Goal: Task Accomplishment & Management: Complete application form

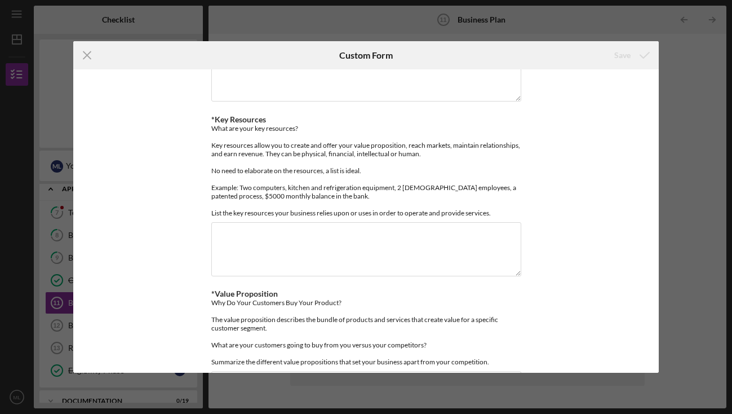
scroll to position [329, 0]
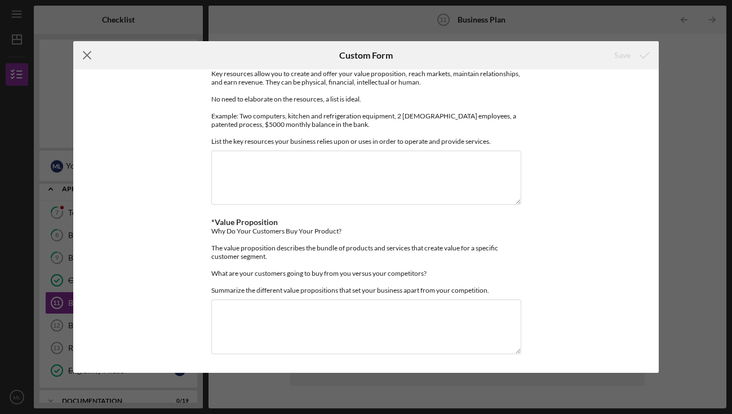
click at [86, 55] on line at bounding box center [86, 55] width 7 height 7
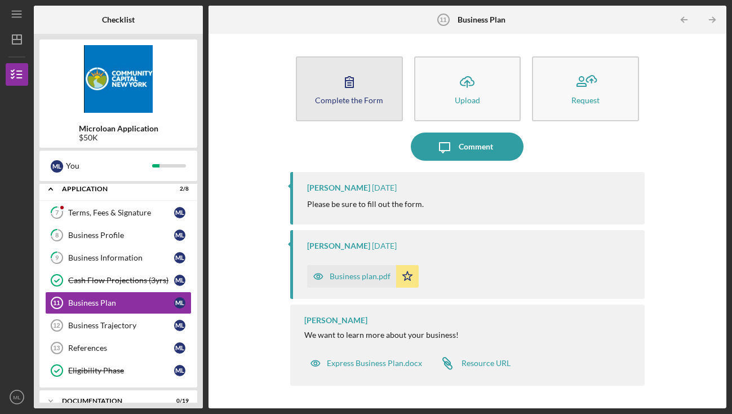
click at [361, 91] on icon "button" at bounding box center [350, 82] width 28 height 28
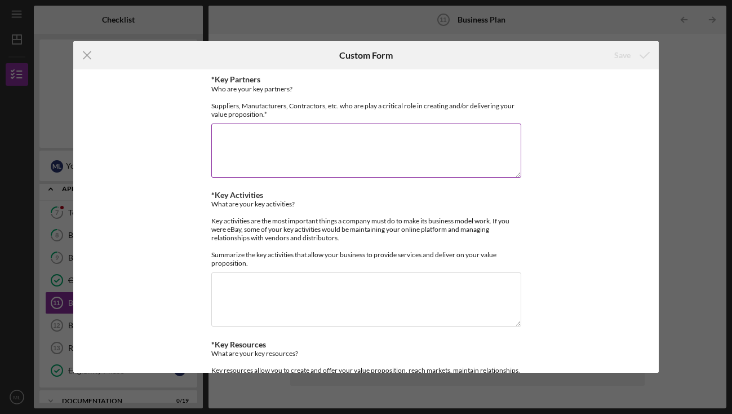
click at [330, 151] on textarea "*Key Partners" at bounding box center [366, 150] width 310 height 54
click at [280, 144] on textarea "Tigerplay Ltd," at bounding box center [366, 150] width 310 height 54
drag, startPoint x: 313, startPoint y: 151, endPoint x: 265, endPoint y: 147, distance: 48.1
click at [265, 147] on textarea "Tigerplay Ltd, Irving Farm" at bounding box center [366, 150] width 310 height 54
click at [329, 153] on textarea "Tigerplay Ltd, Irving Farm" at bounding box center [366, 150] width 310 height 54
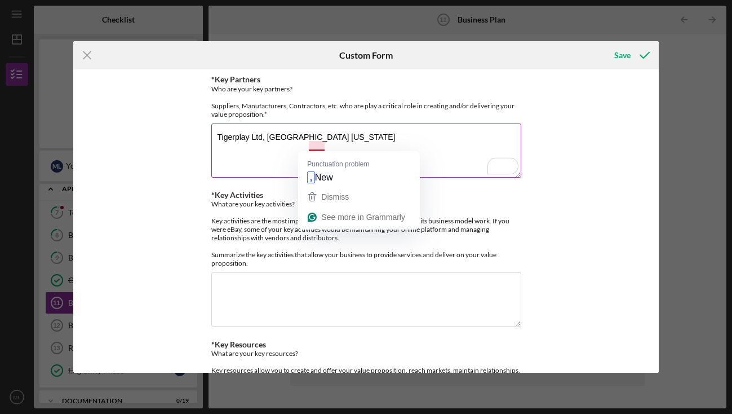
click at [347, 145] on textarea "Tigerplay Ltd, Irving Farm New York" at bounding box center [366, 150] width 310 height 54
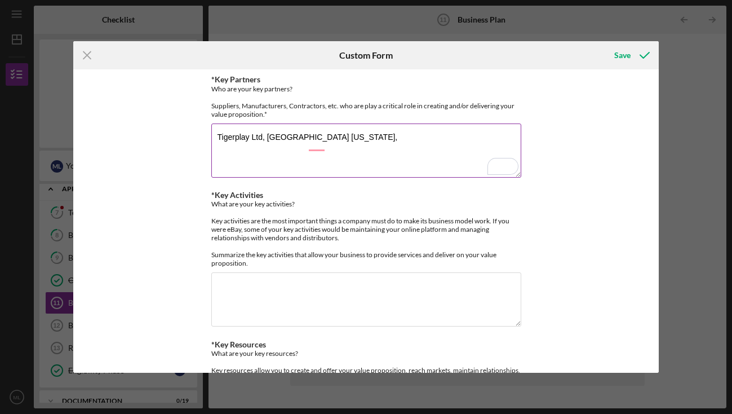
click at [261, 145] on textarea "Tigerplay Ltd, Irving Farm New York," at bounding box center [366, 150] width 310 height 54
click at [460, 145] on textarea "Tigerplay Ltd for building the indoor playground, Irving Farm New York," at bounding box center [366, 150] width 310 height 54
click at [390, 155] on textarea "Tigerplay Ltd for building the indoor playground, [GEOGRAPHIC_DATA] [US_STATE] …" at bounding box center [366, 150] width 310 height 54
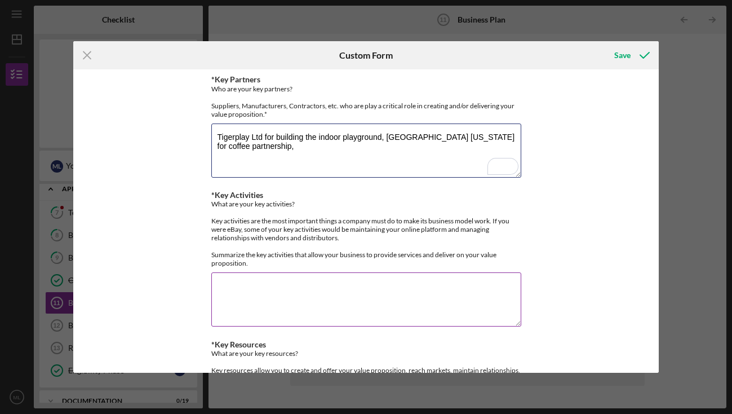
type textarea "Tigerplay Ltd for building the indoor playground, [GEOGRAPHIC_DATA] [US_STATE] …"
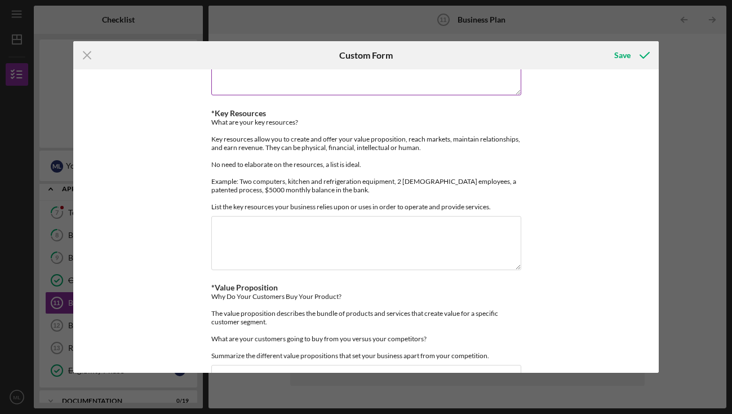
scroll to position [239, 0]
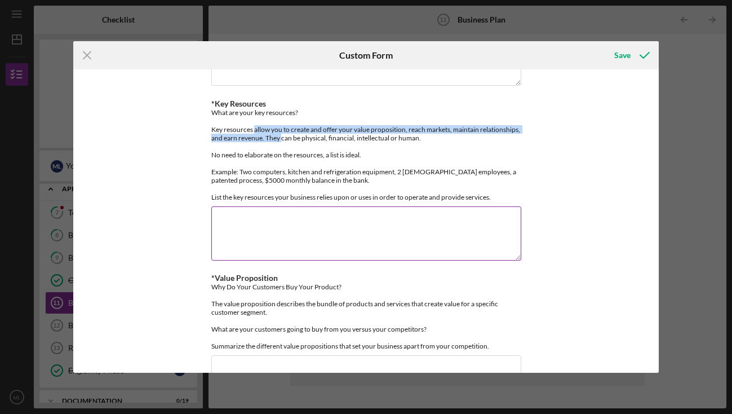
drag, startPoint x: 250, startPoint y: 155, endPoint x: 278, endPoint y: 163, distance: 29.4
click at [278, 163] on div "What are your key resources? Key resources allow you to create and offer your v…" at bounding box center [366, 154] width 310 height 93
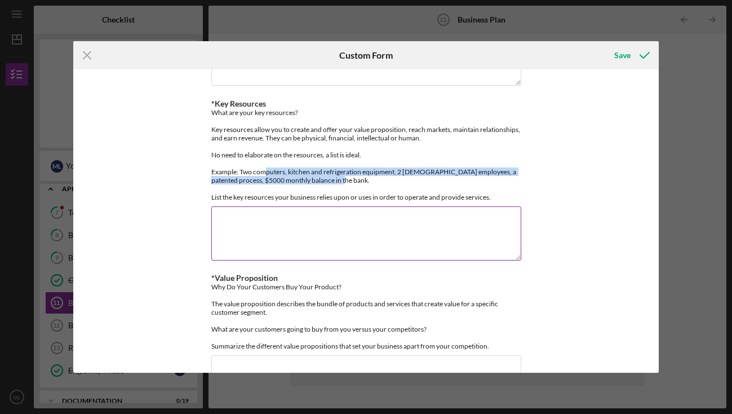
drag, startPoint x: 261, startPoint y: 196, endPoint x: 343, endPoint y: 209, distance: 83.9
click at [343, 201] on div "What are your key resources? Key resources allow you to create and offer your v…" at bounding box center [366, 154] width 310 height 93
click at [339, 201] on div "What are your key resources? Key resources allow you to create and offer your v…" at bounding box center [366, 154] width 310 height 93
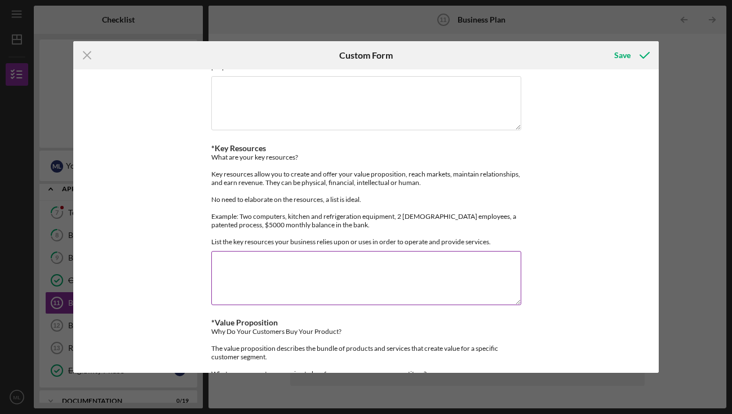
scroll to position [189, 0]
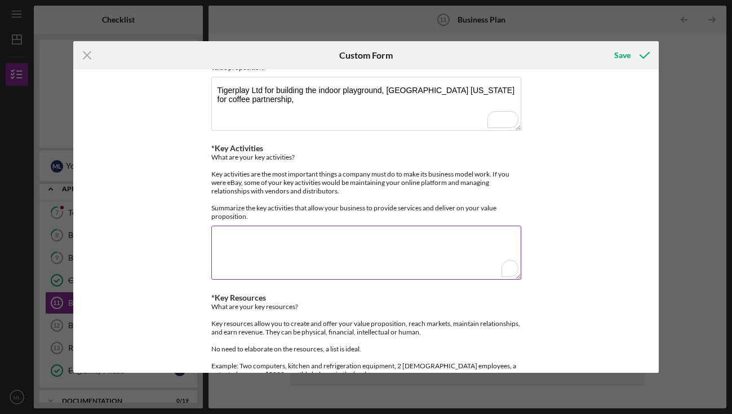
click at [334, 256] on textarea "*Key Activities" at bounding box center [366, 253] width 310 height 54
type textarea "Open Play, Membership, Classes, Events, Birthday Parties, Cafe, and Store"
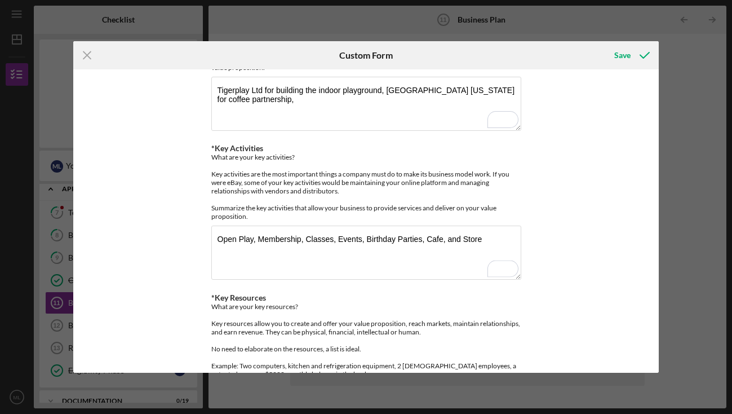
click at [546, 266] on div "*Key Partners Who are your key partners? Suppliers, Manufacturers, Contractors,…" at bounding box center [366, 220] width 586 height 303
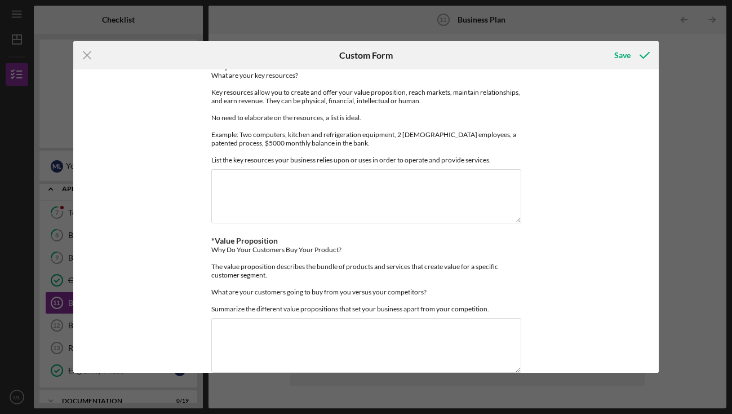
scroll to position [302, 0]
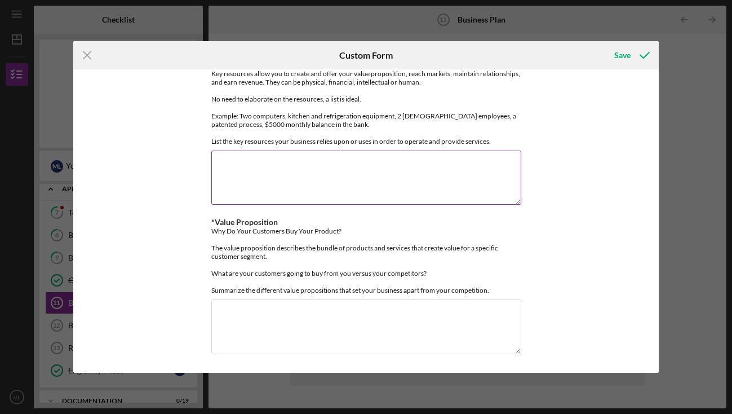
click at [390, 187] on textarea "*Key Resources" at bounding box center [366, 178] width 310 height 54
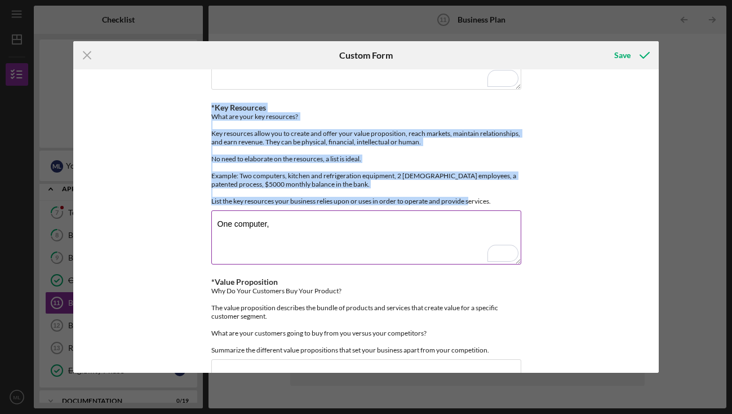
drag, startPoint x: 209, startPoint y: 124, endPoint x: 511, endPoint y: 228, distance: 319.2
click at [511, 205] on div "*Key Resources What are your key resources? Key resources allow you to create a…" at bounding box center [366, 154] width 310 height 102
copy div "*Key Resources What are your key resources? Key resources allow you to create a…"
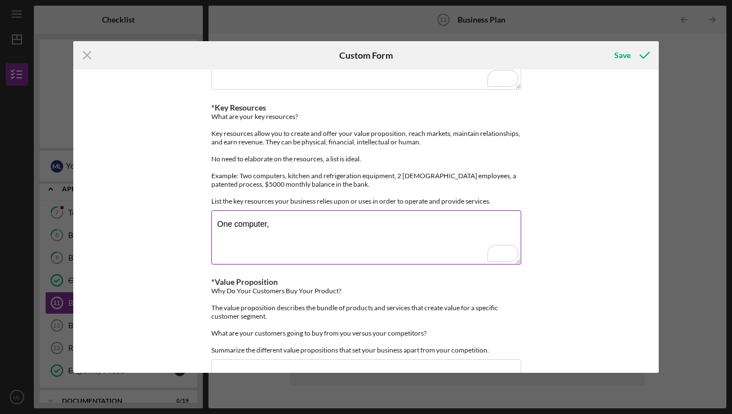
click at [284, 250] on textarea "One computer," at bounding box center [366, 237] width 310 height 54
paste textarea "Indoor playground equipment and structures Educational toys, books, and learnin…"
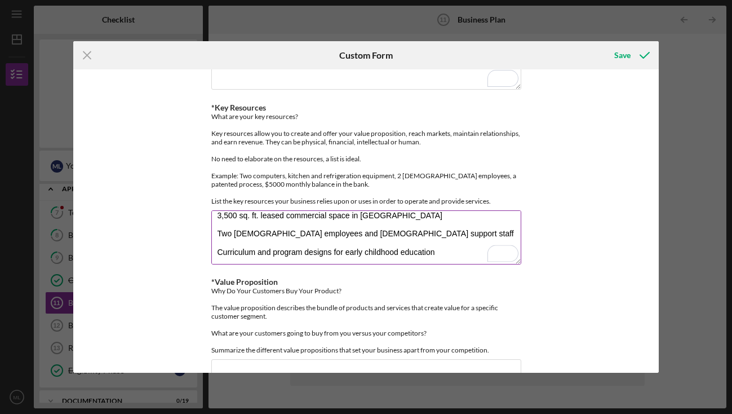
scroll to position [54, 0]
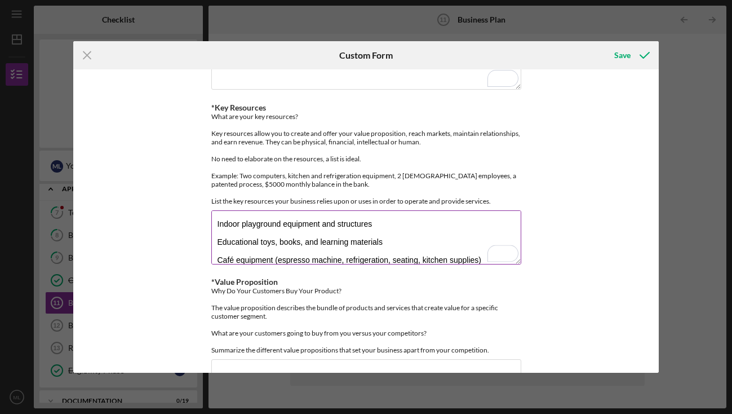
click at [220, 257] on textarea "Indoor playground equipment and structures Educational toys, books, and learnin…" at bounding box center [366, 237] width 310 height 54
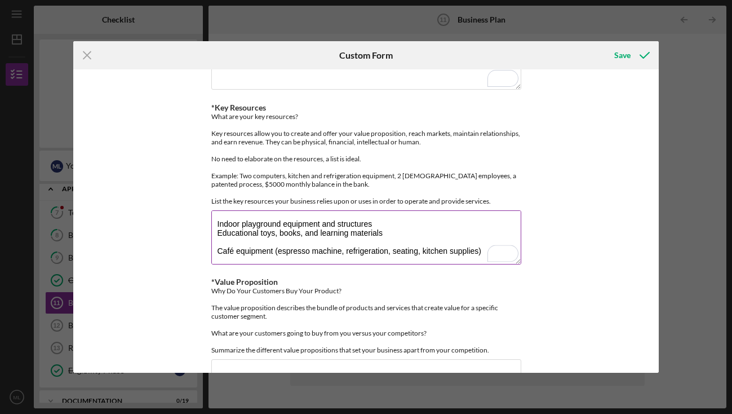
click at [224, 264] on textarea "Indoor playground equipment and structures Educational toys, books, and learnin…" at bounding box center [366, 237] width 310 height 54
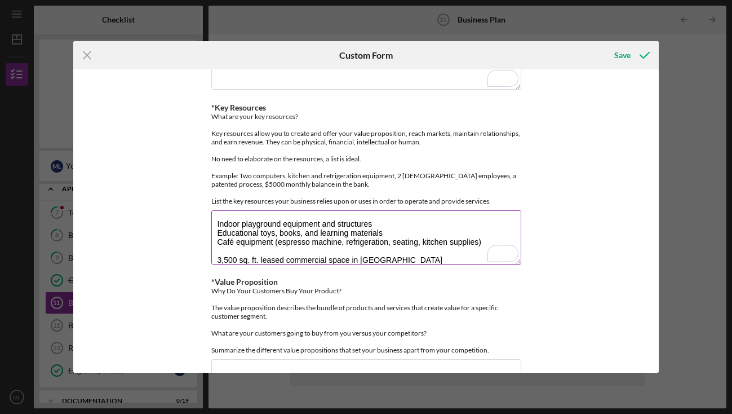
click at [226, 264] on textarea "Indoor playground equipment and structures Educational toys, books, and learnin…" at bounding box center [366, 237] width 310 height 54
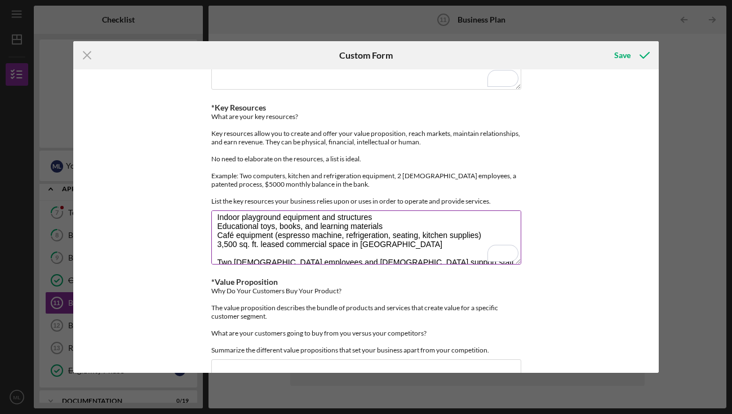
scroll to position [8, 0]
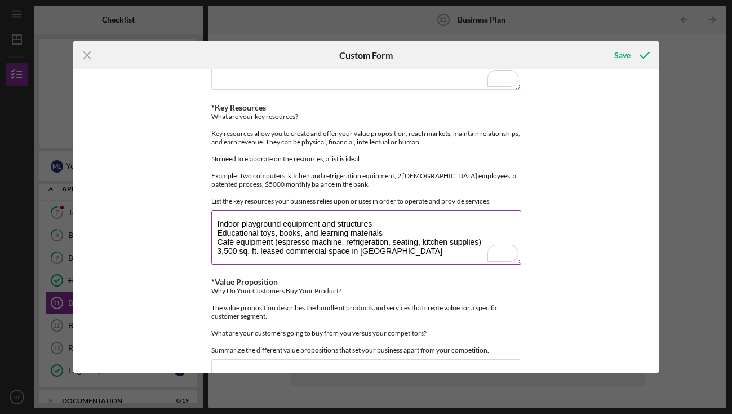
click at [220, 264] on textarea "Indoor playground equipment and structures Educational toys, books, and learnin…" at bounding box center [366, 237] width 310 height 54
click at [356, 264] on textarea "Indoor playground equipment and structures Educational toys, books, and learnin…" at bounding box center [366, 237] width 310 height 54
drag, startPoint x: 347, startPoint y: 276, endPoint x: 443, endPoint y: 275, distance: 95.3
click at [443, 264] on textarea "Indoor playground equipment and structures Educational toys, books, and learnin…" at bounding box center [366, 237] width 310 height 54
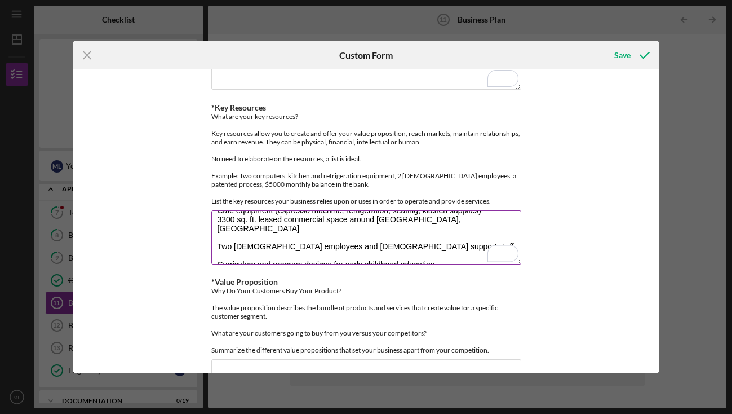
click at [383, 254] on textarea "Indoor playground equipment and structures Educational toys, books, and learnin…" at bounding box center [366, 237] width 310 height 54
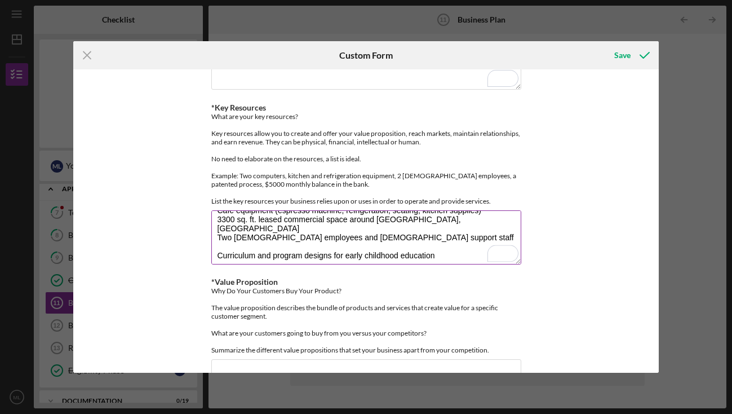
drag, startPoint x: 230, startPoint y: 254, endPoint x: 210, endPoint y: 254, distance: 19.7
click at [211, 254] on textarea "Indoor playground equipment and structures Educational toys, books, and learnin…" at bounding box center [366, 237] width 310 height 54
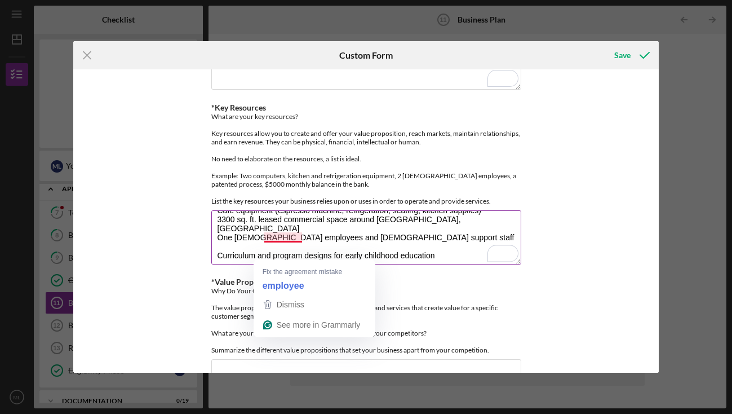
drag, startPoint x: 262, startPoint y: 253, endPoint x: 299, endPoint y: 254, distance: 36.7
click at [299, 254] on textarea "Indoor playground equipment and structures Educational toys, books, and learnin…" at bounding box center [366, 237] width 310 height 54
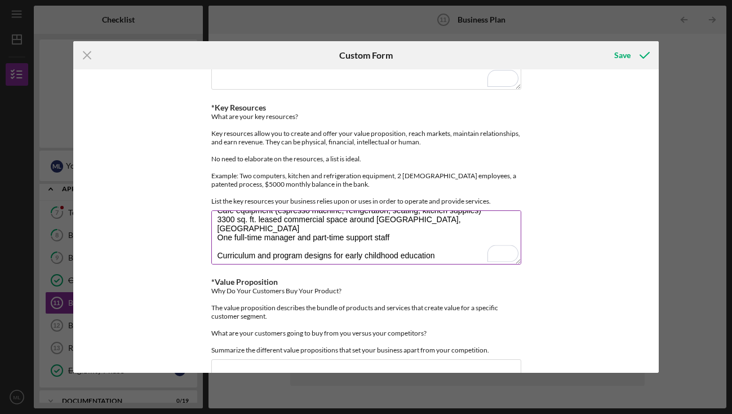
click at [312, 254] on textarea "Indoor playground equipment and structures Educational toys, books, and learnin…" at bounding box center [366, 237] width 310 height 54
drag, startPoint x: 388, startPoint y: 255, endPoint x: 359, endPoint y: 255, distance: 29.3
click at [359, 255] on textarea "Indoor playground equipment and structures Educational toys, books, and learnin…" at bounding box center [366, 237] width 310 height 54
click at [383, 261] on textarea "Indoor playground equipment and structures Educational toys, books, and learnin…" at bounding box center [366, 237] width 310 height 54
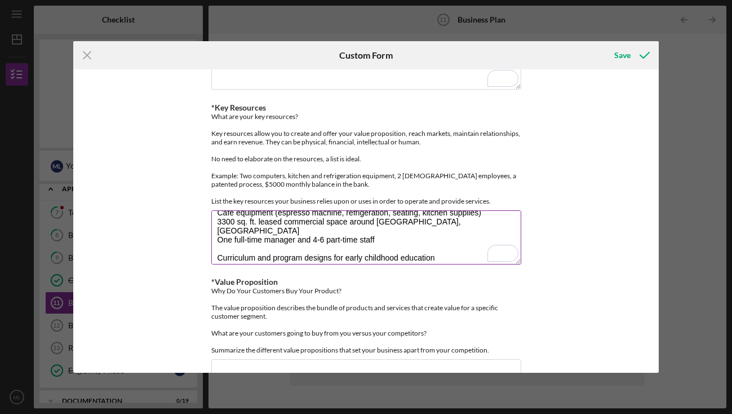
scroll to position [31, 0]
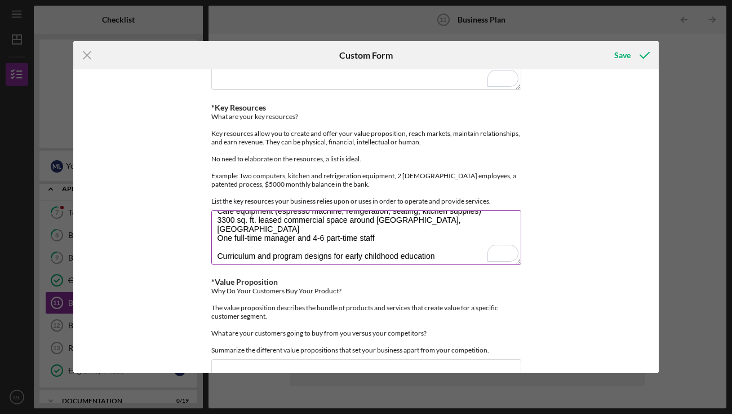
click at [383, 261] on textarea "Indoor playground equipment and structures Educational toys, books, and learnin…" at bounding box center [366, 237] width 310 height 54
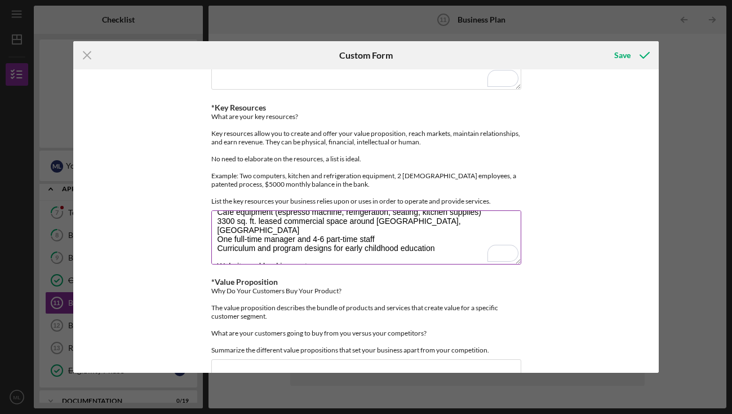
scroll to position [37, 0]
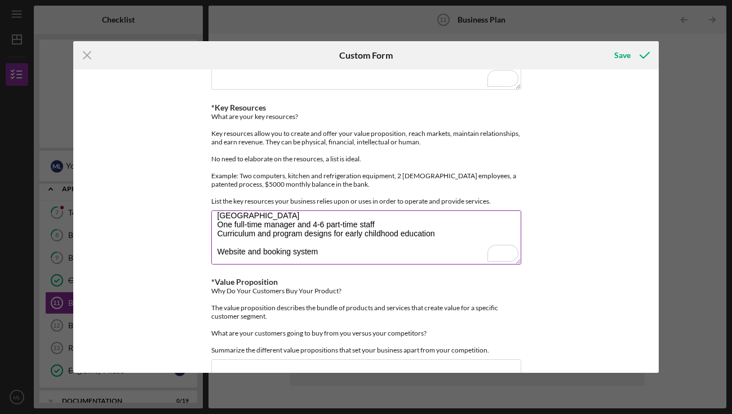
click at [363, 251] on textarea "Indoor playground equipment and structures Educational toys, books, and learnin…" at bounding box center [366, 237] width 310 height 54
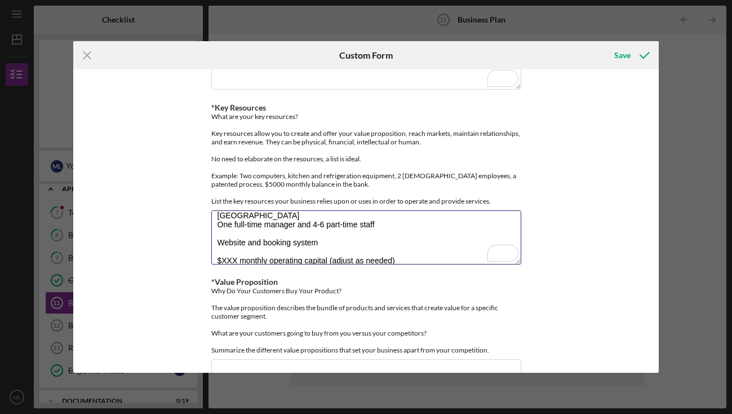
drag, startPoint x: 288, startPoint y: 258, endPoint x: 204, endPoint y: 257, distance: 84.6
click at [204, 257] on div "Icon/Menu Close Custom Form Save *Key Partners Who are your key partners? Suppl…" at bounding box center [366, 207] width 732 height 414
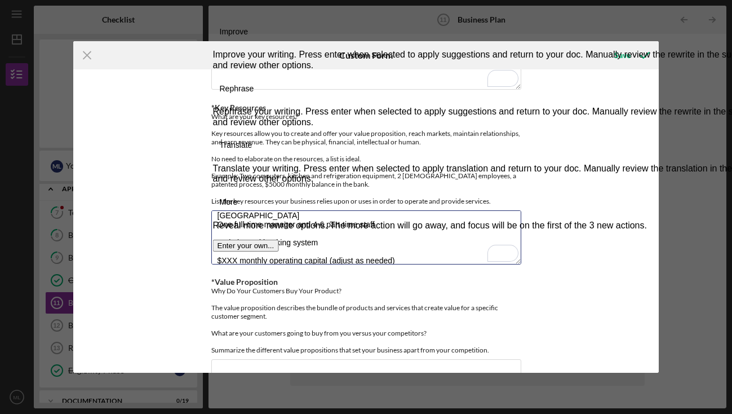
type textarea "Indoor playground equipment and structures Educational toys, books, and learnin…"
click at [233, 261] on textarea "Indoor playground equipment and structures Educational toys, books, and learnin…" at bounding box center [366, 237] width 310 height 54
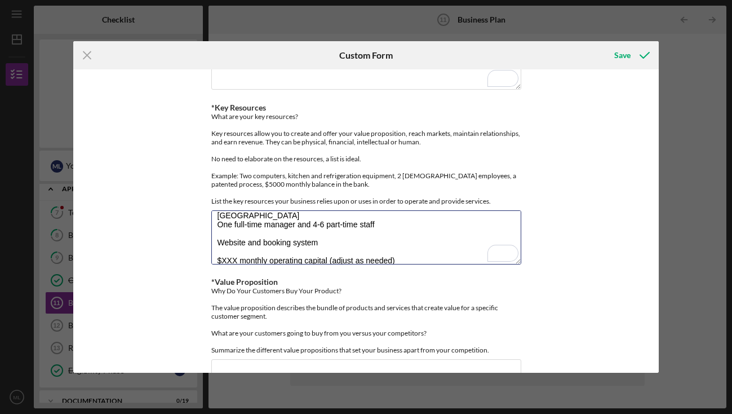
drag, startPoint x: 289, startPoint y: 258, endPoint x: 210, endPoint y: 259, distance: 79.0
click at [210, 259] on div "Icon/Menu Close Custom Form Save *Key Partners Who are your key partners? Suppl…" at bounding box center [366, 207] width 732 height 414
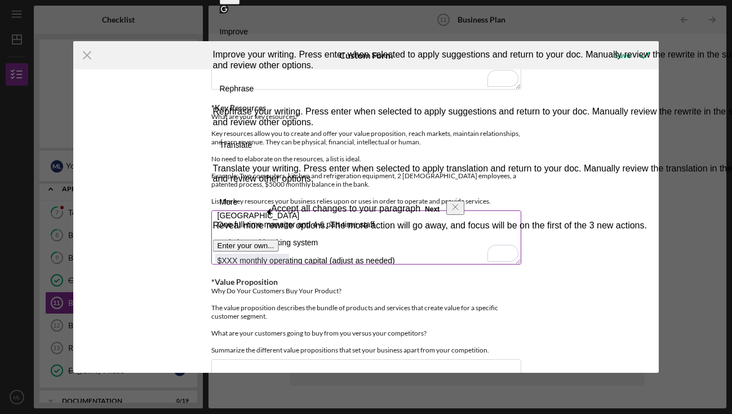
click at [315, 252] on textarea "Indoor playground equipment and structures Educational toys, books, and learnin…" at bounding box center [366, 237] width 310 height 54
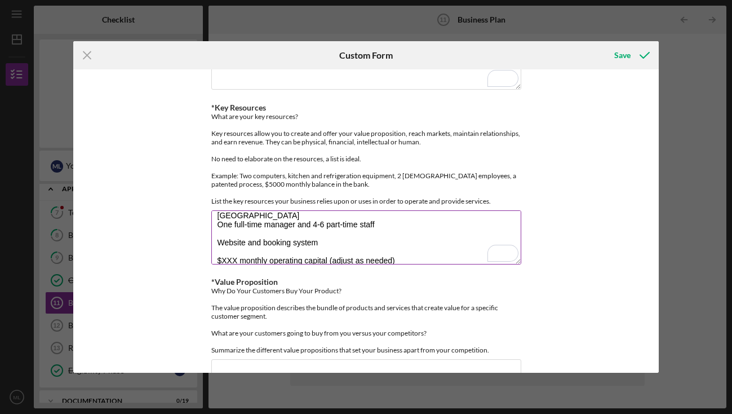
drag, startPoint x: 290, startPoint y: 261, endPoint x: 215, endPoint y: 259, distance: 75.0
click at [215, 259] on textarea "Indoor playground equipment and structures Educational toys, books, and learnin…" at bounding box center [366, 237] width 310 height 54
click at [235, 249] on textarea "Indoor playground equipment and structures Educational toys, books, and learnin…" at bounding box center [366, 237] width 310 height 54
click at [223, 251] on textarea "Indoor playground equipment and structures Educational toys, books, and learnin…" at bounding box center [366, 237] width 310 height 54
click at [262, 261] on textarea "Indoor playground equipment and structures Educational toys, books, and learnin…" at bounding box center [366, 237] width 310 height 54
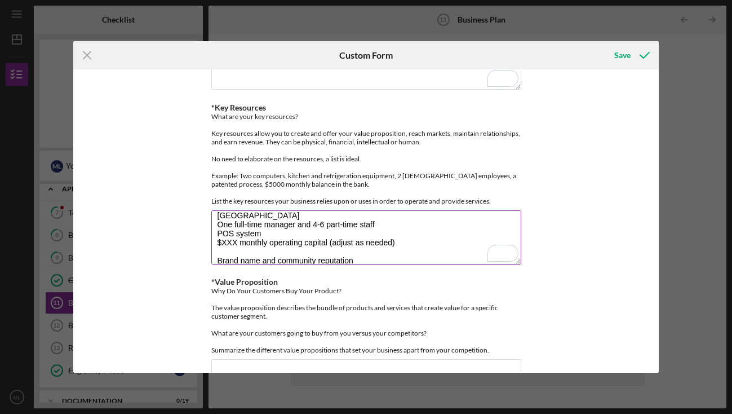
drag, startPoint x: 236, startPoint y: 259, endPoint x: 220, endPoint y: 259, distance: 15.8
click at [220, 259] on textarea "Indoor playground equipment and structures Educational toys, books, and learnin…" at bounding box center [366, 237] width 310 height 54
click at [254, 264] on textarea "Indoor playground equipment and structures Educational toys, books, and learnin…" at bounding box center [366, 237] width 310 height 54
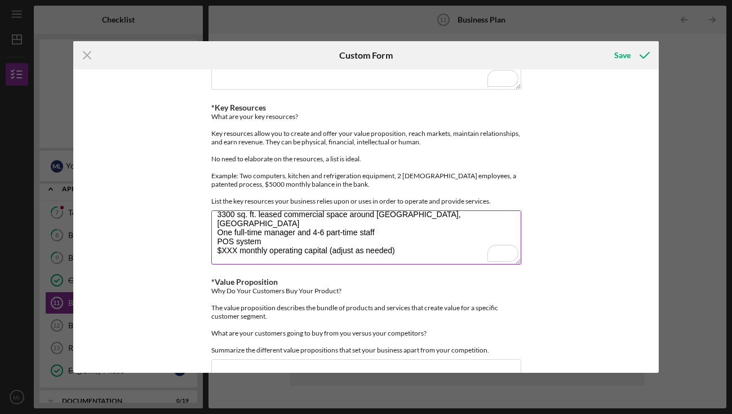
scroll to position [36, 0]
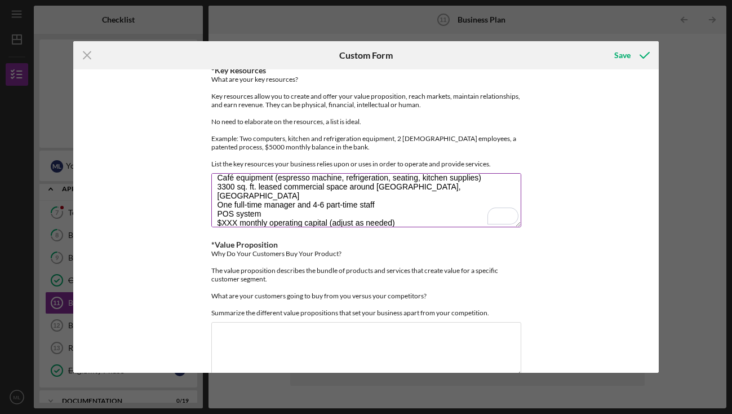
drag, startPoint x: 236, startPoint y: 240, endPoint x: 221, endPoint y: 240, distance: 15.2
click at [221, 227] on textarea "Indoor playground equipment and structures Educational toys, books, and learnin…" at bounding box center [366, 200] width 310 height 54
click at [223, 227] on textarea "Indoor playground equipment and structures Educational toys, books, and learnin…" at bounding box center [366, 200] width 310 height 54
type textarea "Indoor playground equipment and structures Educational toys, books, and learnin…"
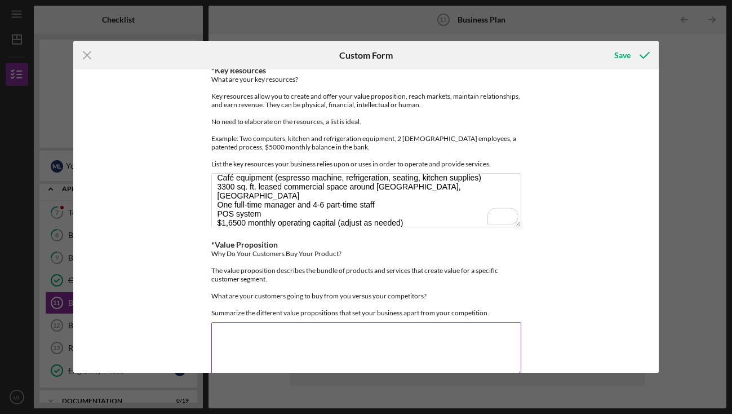
click at [312, 278] on div "Why Do Your Customers Buy Your Product? The value proposition describes the bun…" at bounding box center [366, 283] width 310 height 68
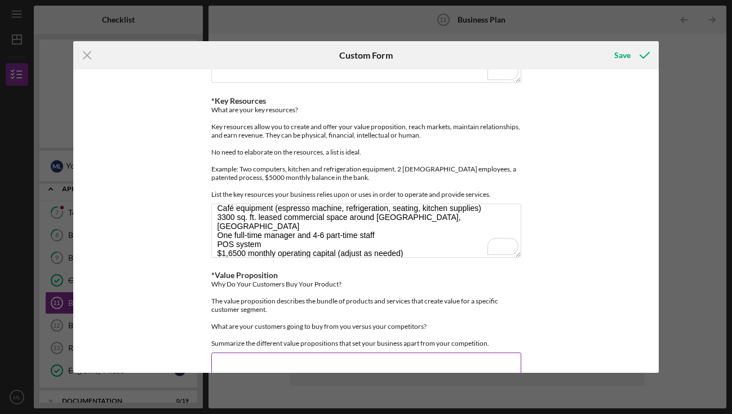
scroll to position [231, 0]
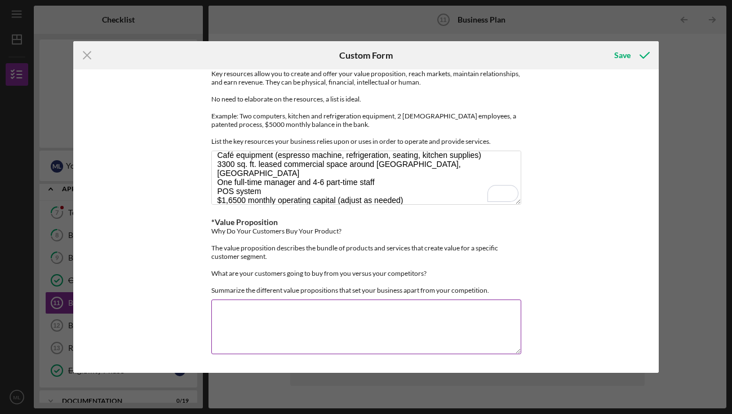
click at [279, 317] on textarea "*Value Proposition" at bounding box center [366, 326] width 310 height 54
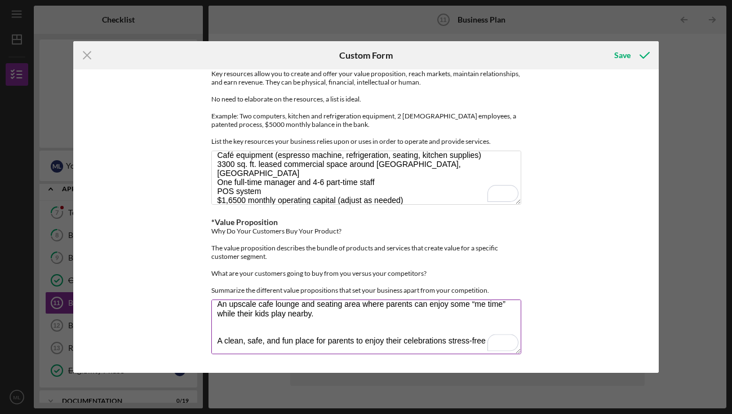
click at [369, 331] on textarea "A state-of-the-art indoor play space for families with kids 0-6 to gather A div…" at bounding box center [366, 326] width 310 height 54
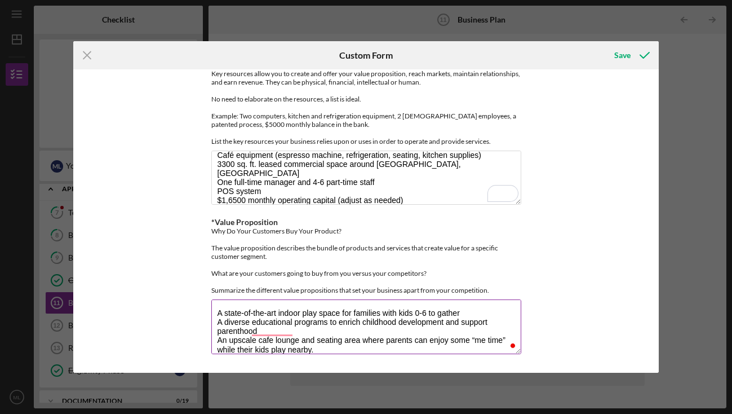
click at [467, 314] on textarea "A state-of-the-art indoor play space for families with kids 0-6 to gather A div…" at bounding box center [366, 326] width 310 height 54
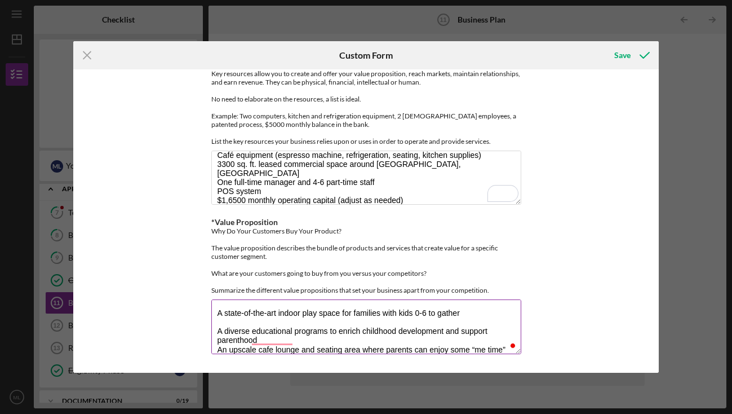
click at [401, 341] on textarea "A state-of-the-art indoor play space for families with kids 0-6 to gather A div…" at bounding box center [366, 326] width 310 height 54
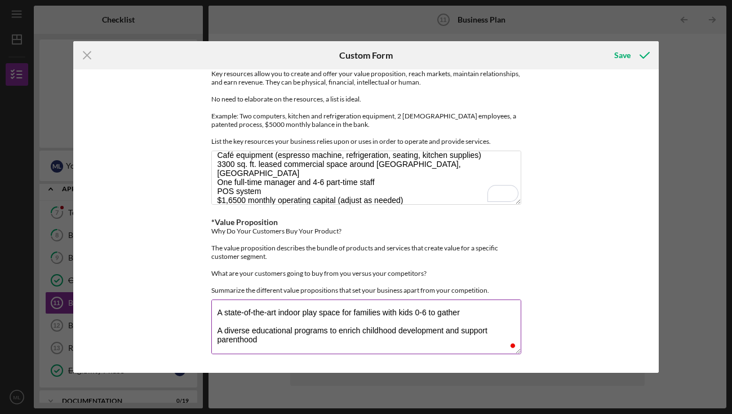
scroll to position [36, 0]
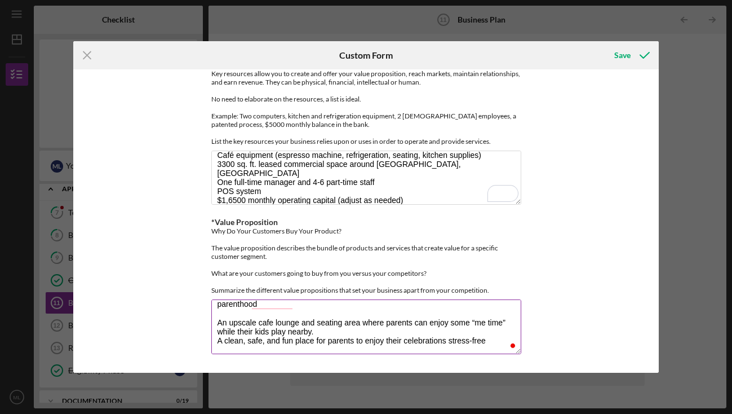
click at [396, 330] on textarea "A state-of-the-art indoor play space for families with kids 0-6 to gather A div…" at bounding box center [366, 326] width 310 height 54
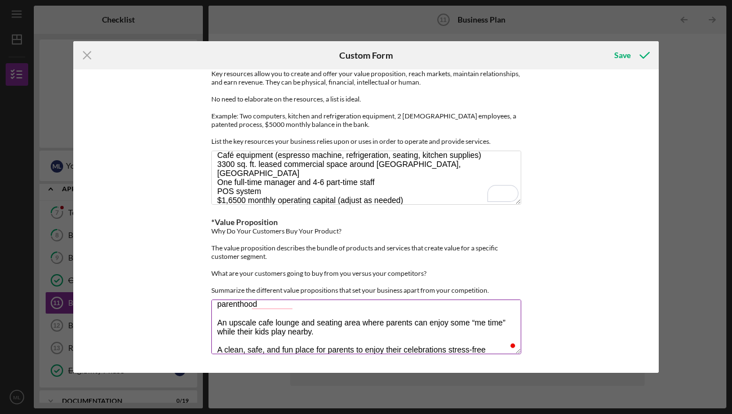
click at [482, 352] on textarea "A state-of-the-art indoor play space for families with kids 0-6 to gather A div…" at bounding box center [366, 326] width 310 height 54
click at [347, 306] on textarea "A state-of-the-art indoor play space for families with kids 0-6 to gather A div…" at bounding box center [366, 326] width 310 height 54
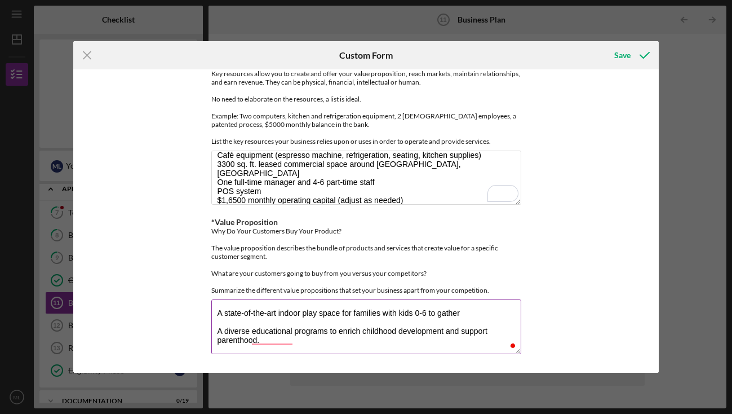
click at [470, 314] on textarea "A state-of-the-art indoor play space for families with kids 0-6 to gather A div…" at bounding box center [366, 326] width 310 height 54
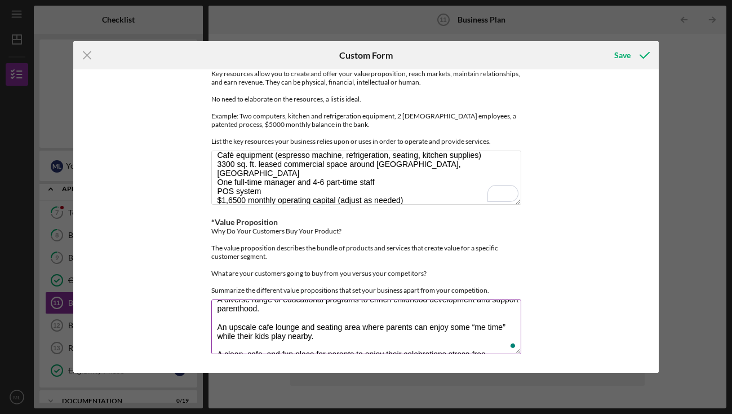
click at [285, 332] on textarea "A state-of-the-art indoor play space for families with kids 0-6 to gather. A di…" at bounding box center [366, 326] width 310 height 54
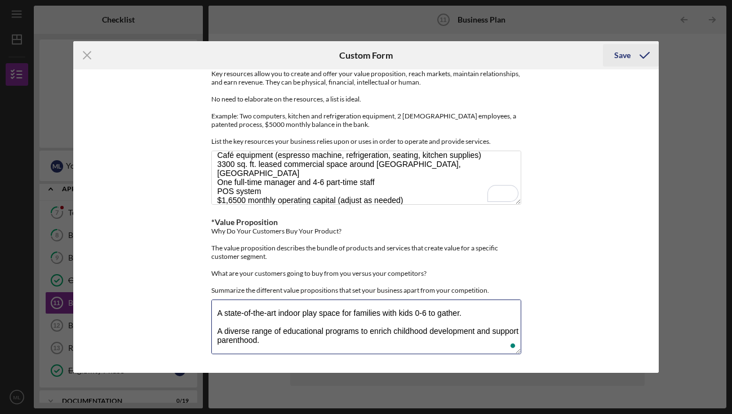
type textarea "A state-of-the-art indoor play space for families with kids 0-6 to gather. A di…"
click at [620, 59] on div "Save" at bounding box center [623, 55] width 16 height 23
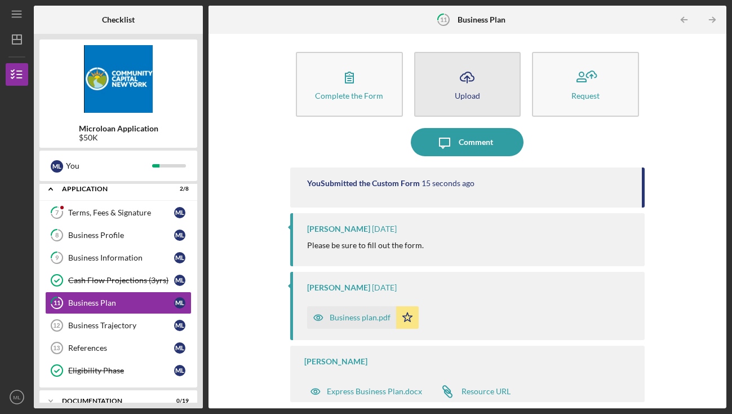
click at [488, 94] on button "Icon/Upload Upload" at bounding box center [467, 84] width 107 height 65
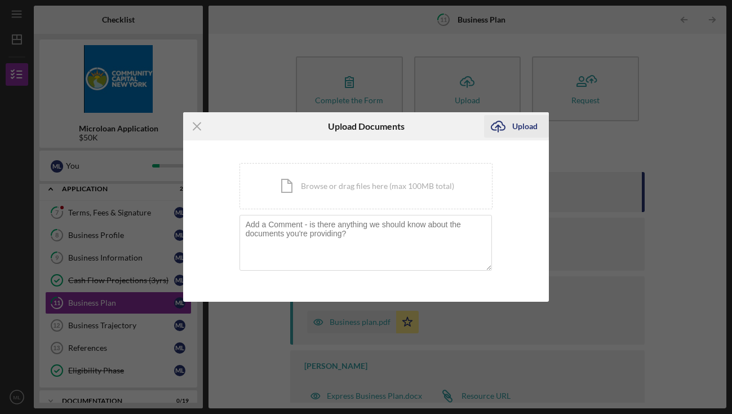
click at [517, 126] on div "Upload" at bounding box center [525, 126] width 25 height 23
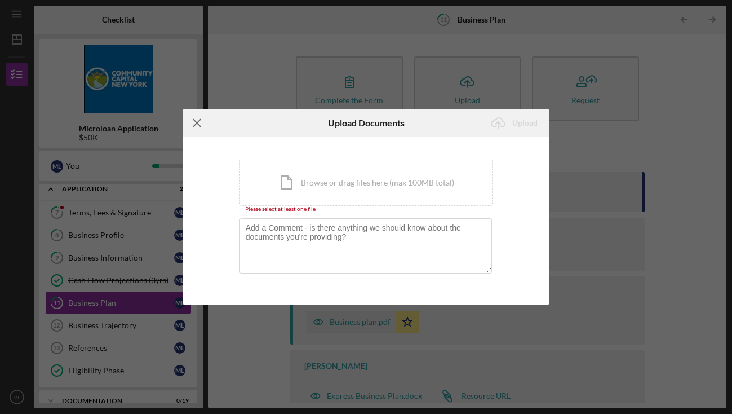
click at [200, 120] on line at bounding box center [196, 123] width 7 height 7
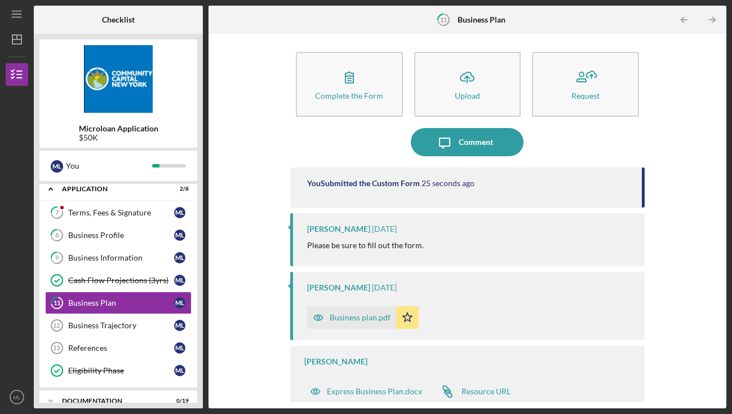
click at [374, 316] on div "Business plan.pdf" at bounding box center [360, 317] width 61 height 9
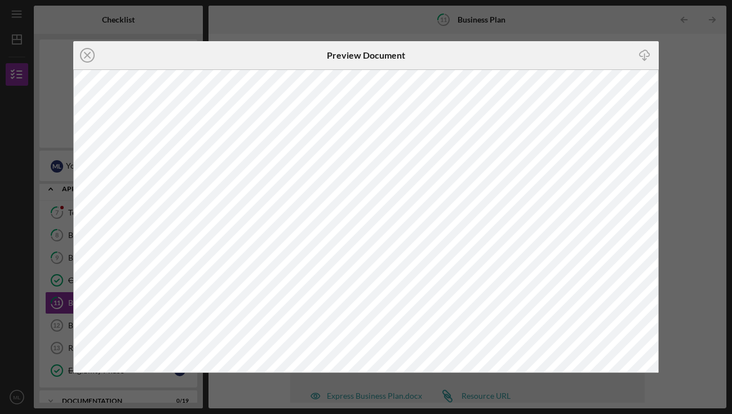
click at [683, 214] on div "Icon/Close Preview Document Icon/Download" at bounding box center [366, 207] width 732 height 414
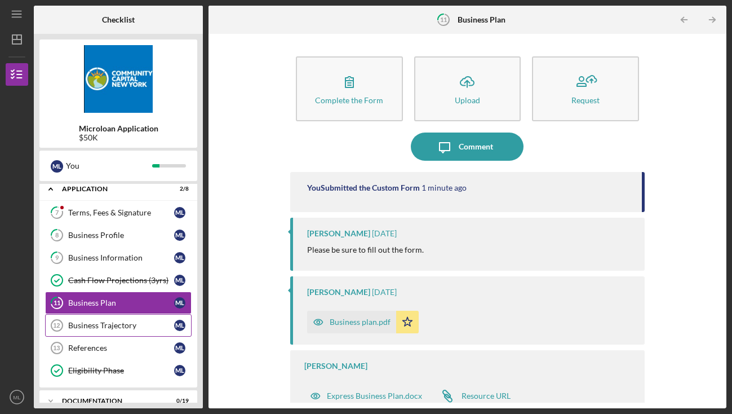
click at [137, 332] on link "Business Trajectory 12 Business Trajectory M L" at bounding box center [118, 325] width 147 height 23
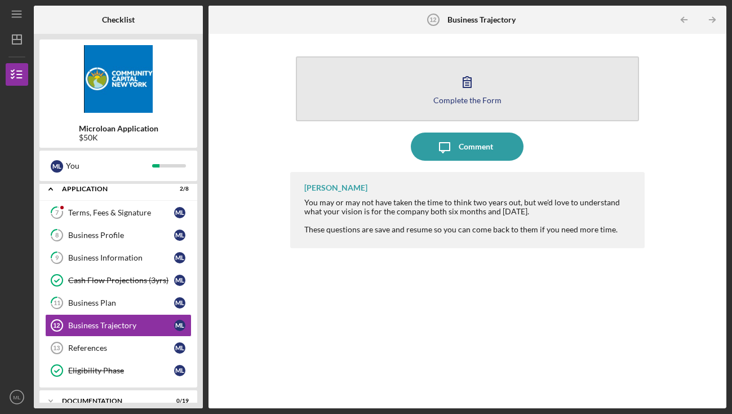
click at [476, 86] on icon "button" at bounding box center [467, 82] width 28 height 28
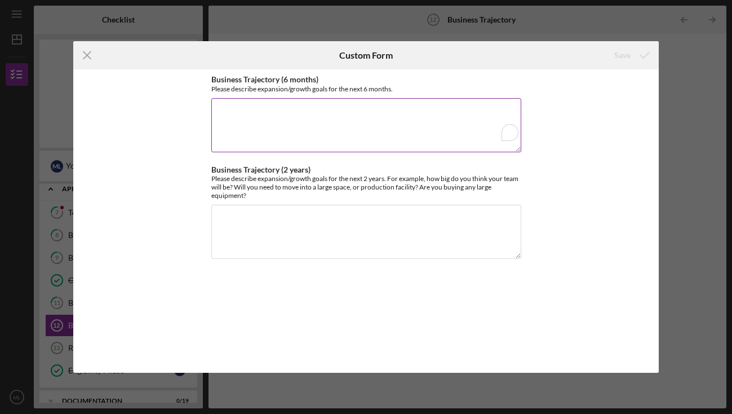
click at [458, 117] on textarea "Business Trajectory (6 months)" at bounding box center [366, 125] width 310 height 54
drag, startPoint x: 213, startPoint y: 80, endPoint x: 451, endPoint y: 95, distance: 239.0
click at [451, 95] on div "Business Trajectory (6 months) Please describe expansion/growth goals for the n…" at bounding box center [366, 114] width 310 height 79
copy label
click at [332, 122] on textarea "Business Trajectory (6 months)" at bounding box center [366, 125] width 310 height 54
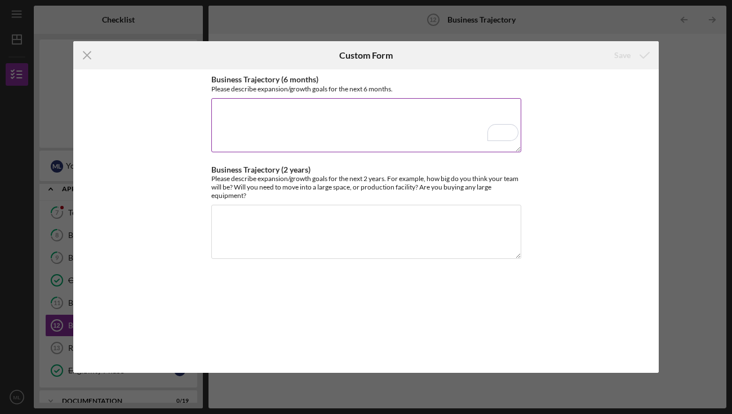
paste textarea "Finalize lease and complete playground build-out. Grow membership base to 500 l…"
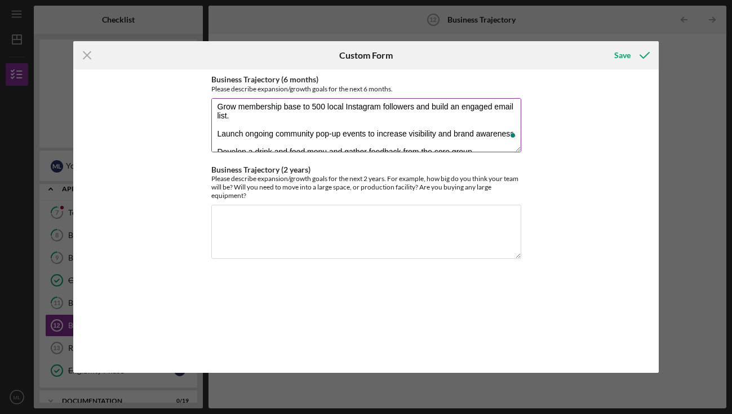
scroll to position [24, 0]
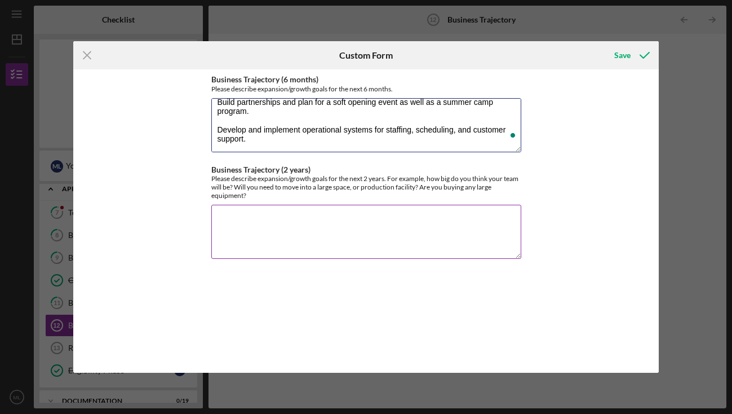
type textarea "Finalize lease and complete playground build-out. Grow membership base to 500 l…"
click at [276, 184] on div "Please describe expansion/growth goals for the next 2 years. For example, how b…" at bounding box center [366, 186] width 310 height 25
click at [253, 227] on textarea "Business Trajectory (2 years)" at bounding box center [366, 232] width 310 height 54
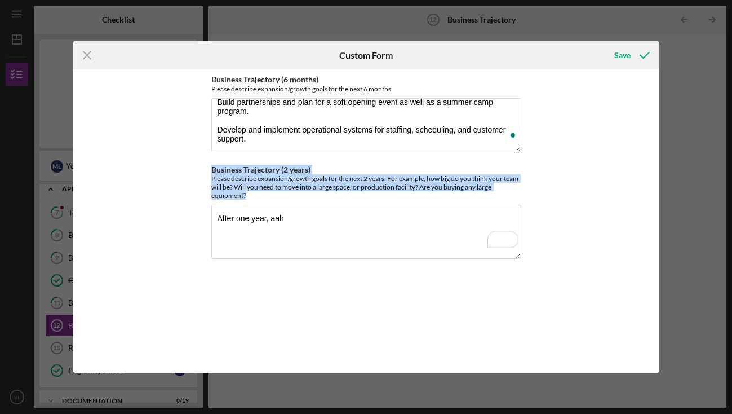
drag, startPoint x: 251, startPoint y: 193, endPoint x: 210, endPoint y: 157, distance: 54.4
click at [210, 157] on div "Business Trajectory (6 months) Please describe expansion/growth goals for the n…" at bounding box center [366, 220] width 586 height 303
copy div "Business Trajectory (2 years) Please describe expansion/growth goals for the ne…"
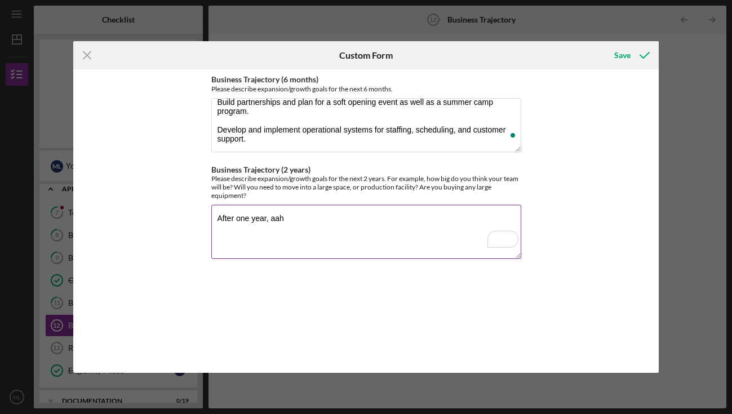
click at [286, 217] on textarea "After one year, aah" at bounding box center [366, 232] width 310 height 54
paste textarea "Year 1: Expand Aaaha into a larger space or open a second location to meet grow…"
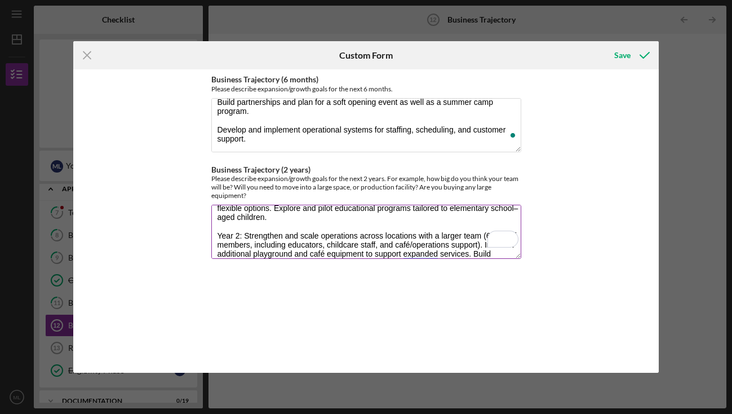
scroll to position [10, 0]
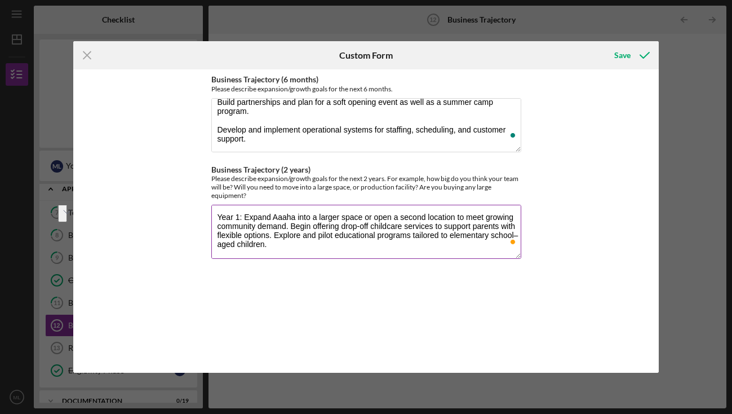
drag, startPoint x: 274, startPoint y: 235, endPoint x: 292, endPoint y: 247, distance: 21.9
click at [292, 247] on textarea "Year 1: Expand Aaaha into a larger space or open a second location to meet grow…" at bounding box center [366, 232] width 310 height 54
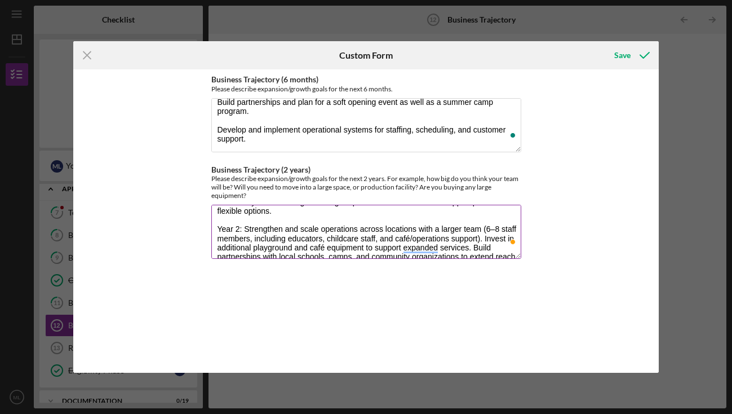
scroll to position [42, 0]
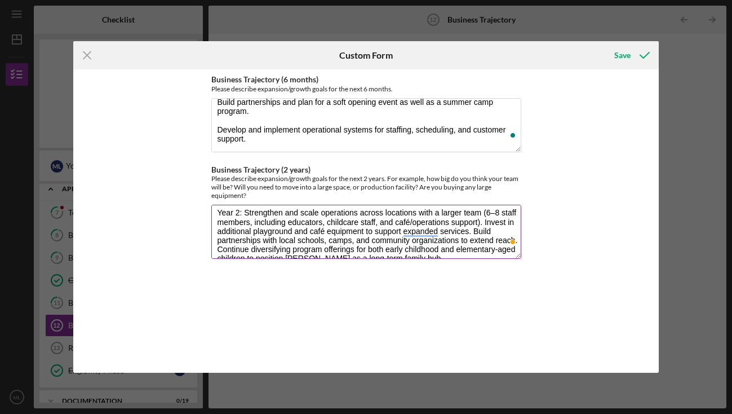
click at [491, 213] on textarea "Year 1: Expand Aaaha into a larger space or open a second location to meet grow…" at bounding box center [366, 232] width 310 height 54
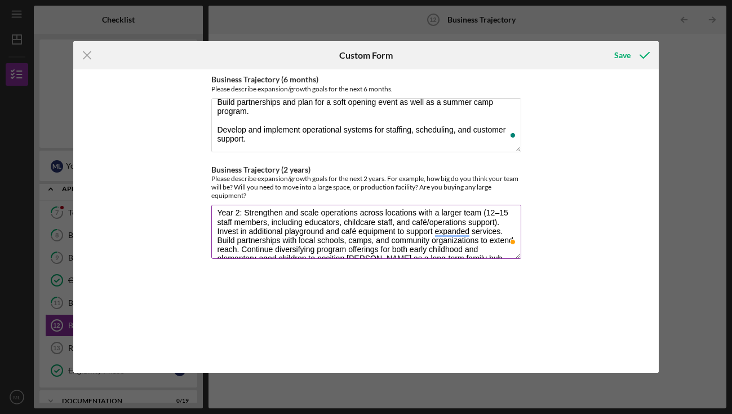
drag, startPoint x: 298, startPoint y: 226, endPoint x: 347, endPoint y: 228, distance: 49.7
click at [347, 228] on textarea "Year 1: Expand Aaaha into a larger space or open a second location to meet grow…" at bounding box center [366, 232] width 310 height 54
click at [342, 222] on textarea "Year 1: Expand Aaaha into a larger space or open a second location to meet grow…" at bounding box center [366, 232] width 310 height 54
drag, startPoint x: 293, startPoint y: 223, endPoint x: 325, endPoint y: 230, distance: 32.3
click at [325, 230] on textarea "Year 1: Expand Aaaha into a larger space or open a second location to meet grow…" at bounding box center [366, 232] width 310 height 54
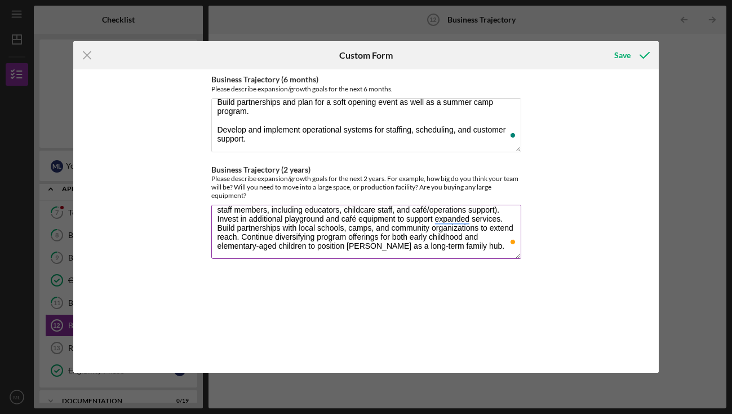
click at [325, 230] on textarea "Year 1: Expand Aaaha into a larger space or open a second location to meet grow…" at bounding box center [366, 232] width 310 height 54
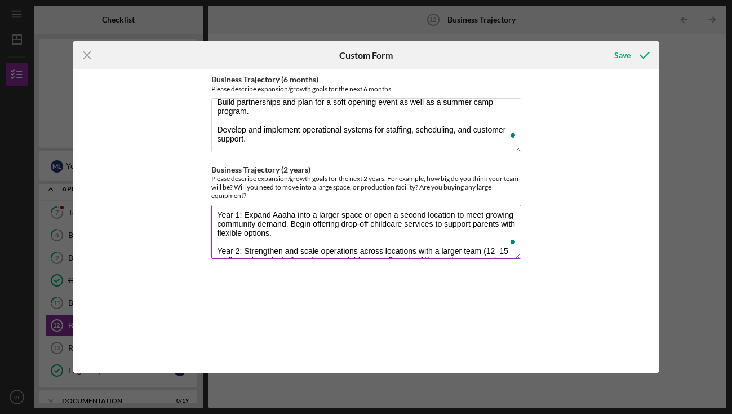
click at [301, 234] on textarea "Year 1: Expand Aaaha into a larger space or open a second location to meet grow…" at bounding box center [366, 232] width 310 height 54
paste textarea "Explore and pilot educational programs tailored to elementary school–aged child…"
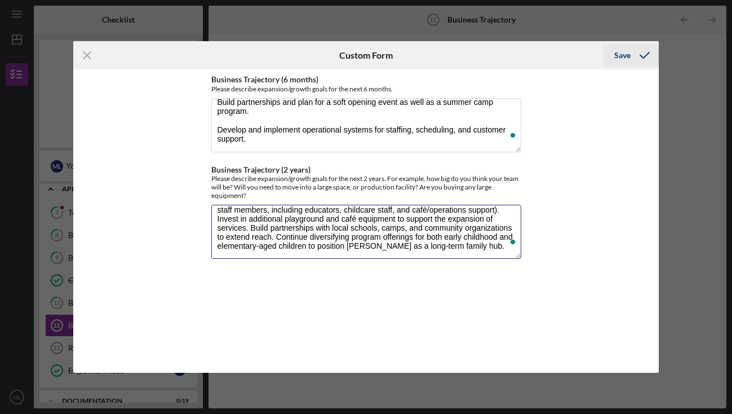
type textarea "Year 1: Expand Aaaha into a larger space or open a second location to meet grow…"
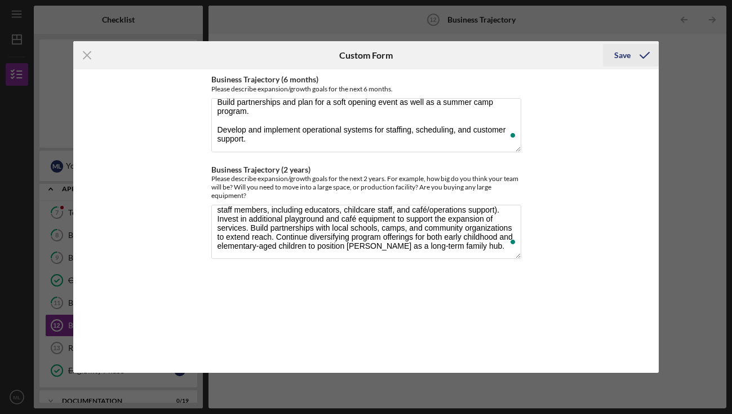
click at [624, 56] on div "Save" at bounding box center [623, 55] width 16 height 23
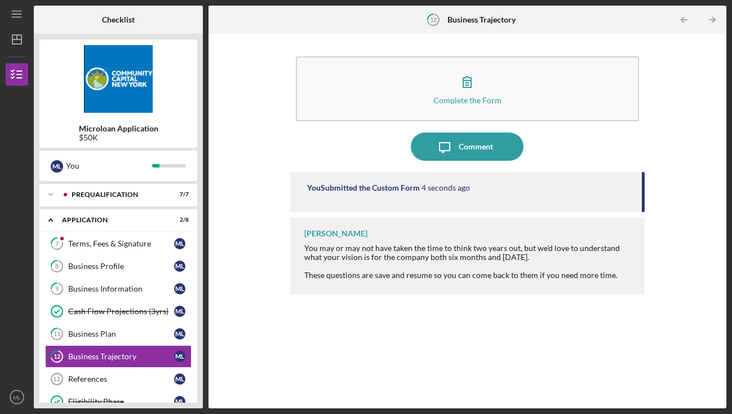
scroll to position [31, 0]
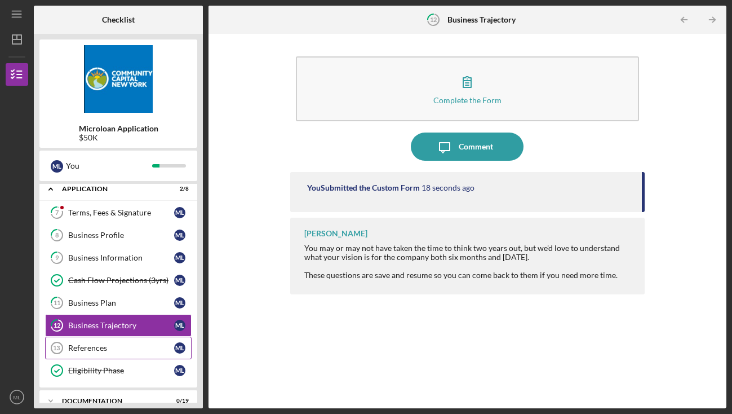
click at [140, 351] on div "References" at bounding box center [121, 347] width 106 height 9
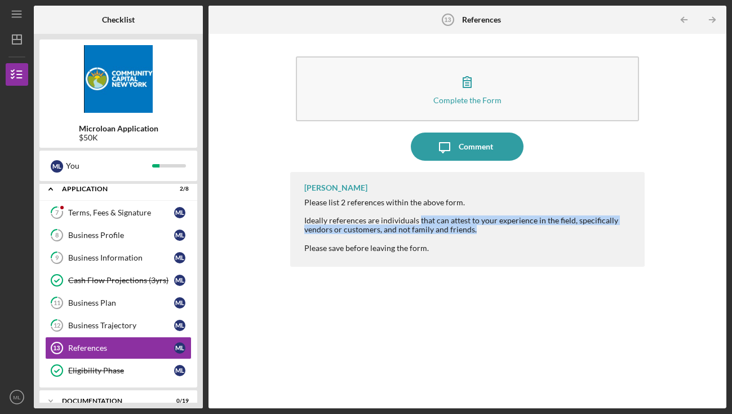
drag, startPoint x: 418, startPoint y: 220, endPoint x: 511, endPoint y: 231, distance: 93.1
click at [511, 231] on div "Please list 2 references within the above form. Ideally references are individu…" at bounding box center [468, 225] width 329 height 55
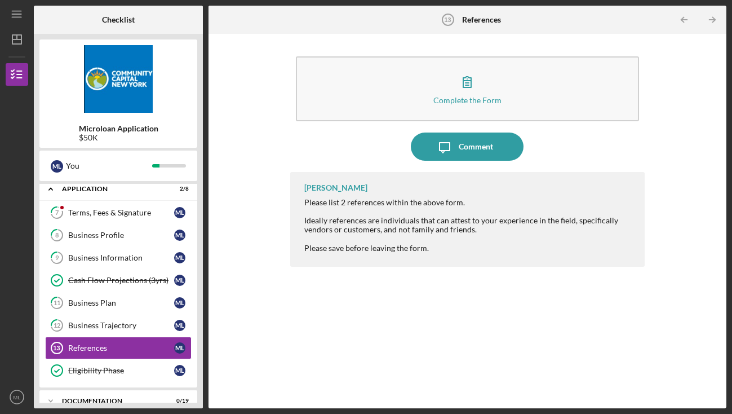
click at [473, 250] on div "Please list 2 references within the above form. Ideally references are individu…" at bounding box center [468, 225] width 329 height 55
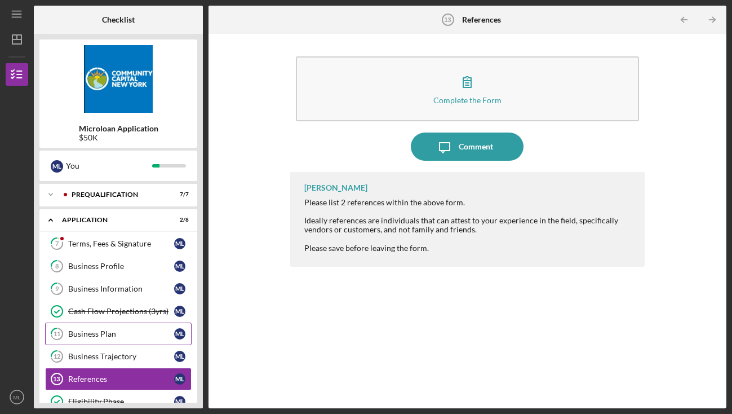
scroll to position [1, 0]
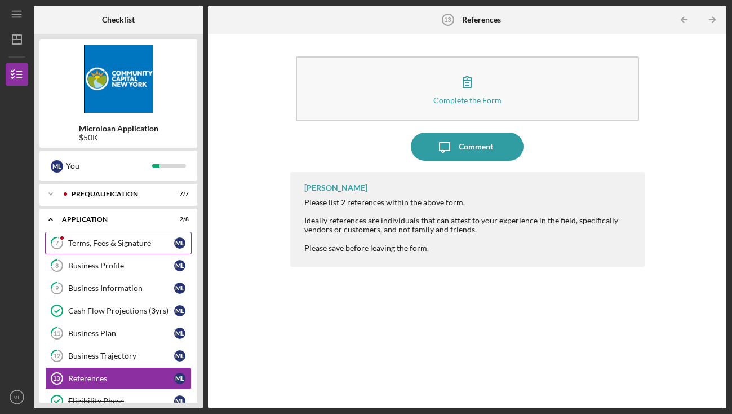
click at [144, 243] on div "Terms, Fees & Signature" at bounding box center [121, 243] width 106 height 9
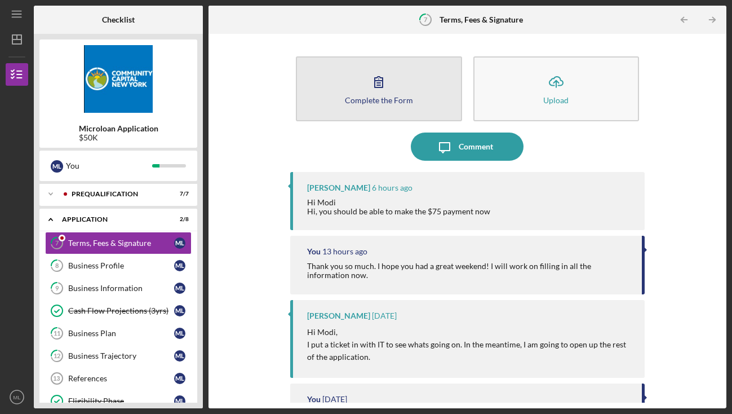
click at [413, 97] on button "Complete the Form Form" at bounding box center [379, 88] width 166 height 65
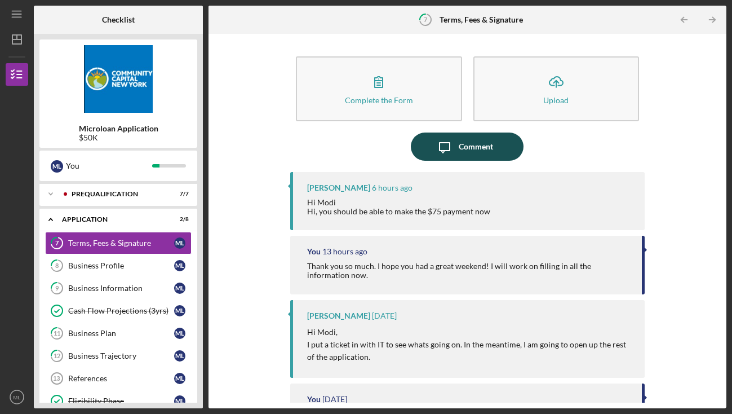
click at [464, 146] on div "Comment" at bounding box center [476, 147] width 34 height 28
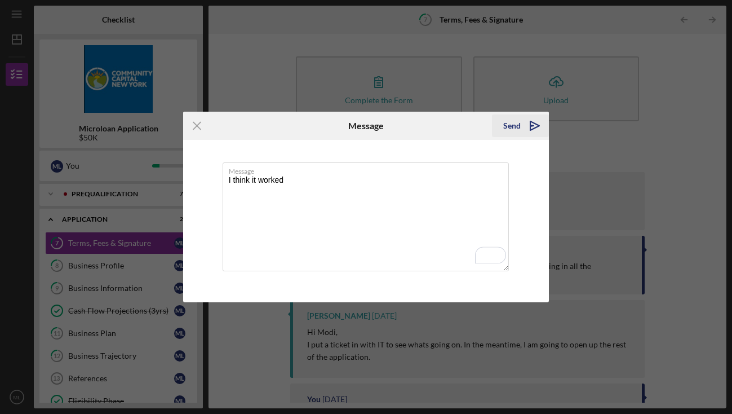
type textarea "I think it worked"
click at [511, 124] on div "Send" at bounding box center [512, 125] width 17 height 23
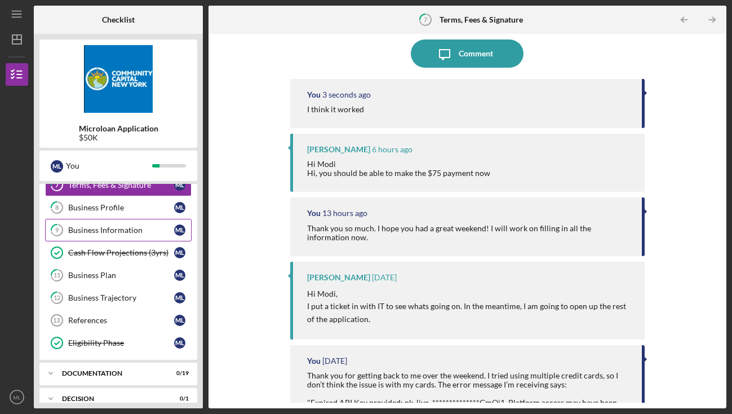
scroll to position [75, 0]
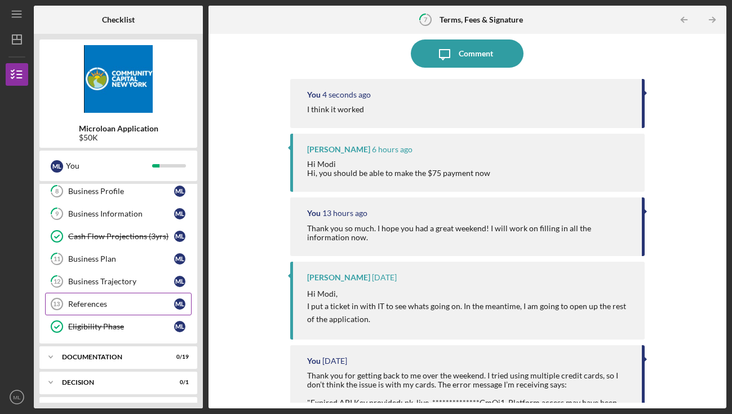
click at [117, 305] on div "References" at bounding box center [121, 303] width 106 height 9
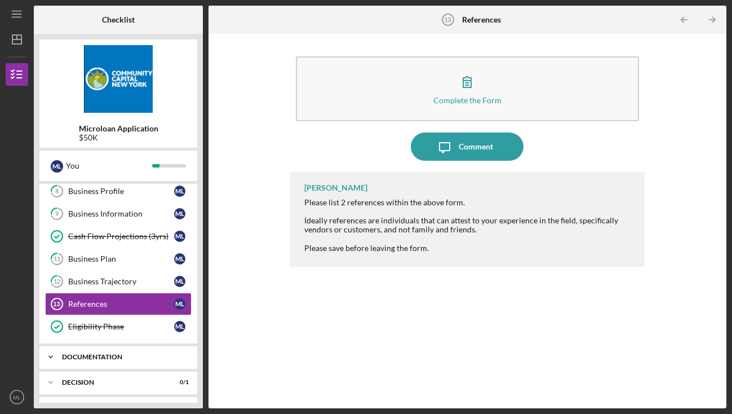
click at [112, 351] on div "Icon/Expander Documentation 0 / 19" at bounding box center [118, 357] width 158 height 23
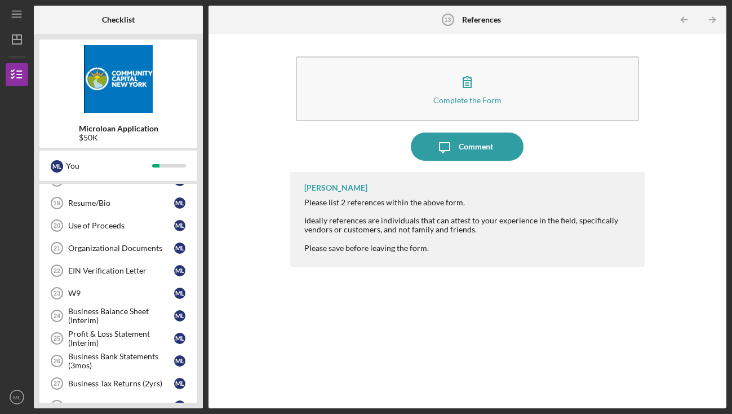
scroll to position [350, 0]
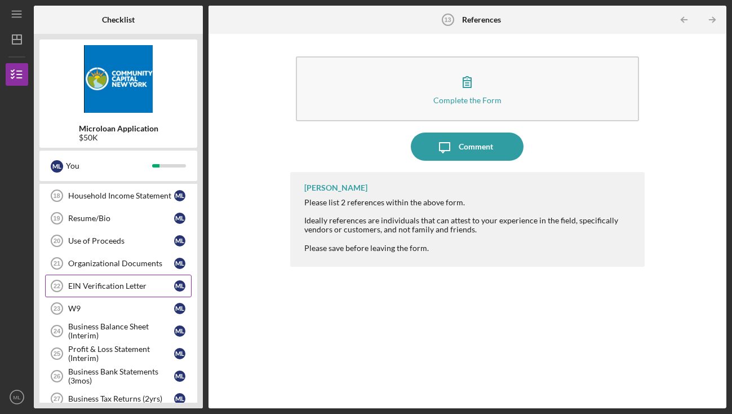
click at [125, 288] on div "EIN Verification Letter" at bounding box center [121, 285] width 106 height 9
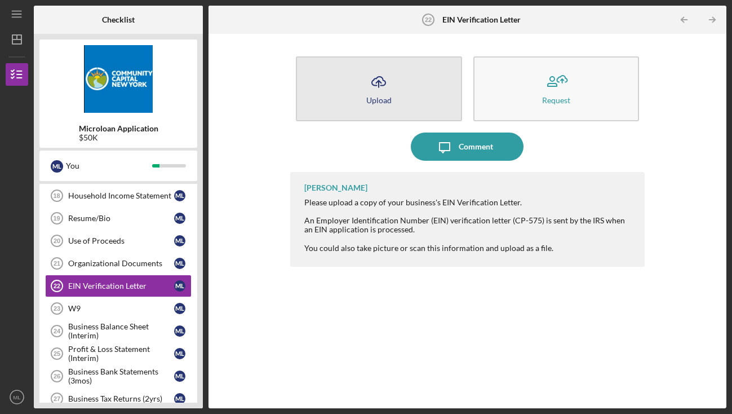
click at [386, 82] on icon "Icon/Upload" at bounding box center [379, 82] width 28 height 28
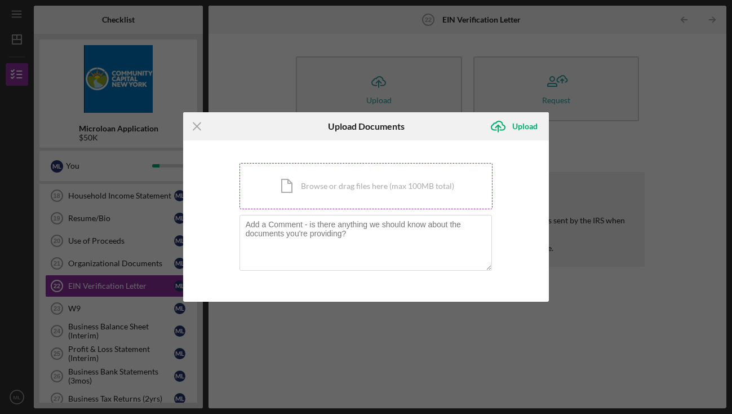
click at [352, 188] on div "Icon/Document Browse or drag files here (max 100MB total) Tap to choose files o…" at bounding box center [367, 186] width 254 height 46
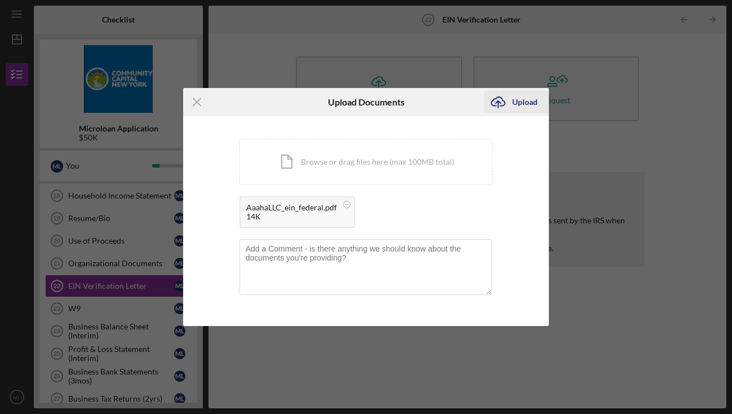
click at [519, 108] on div "Upload" at bounding box center [525, 102] width 25 height 23
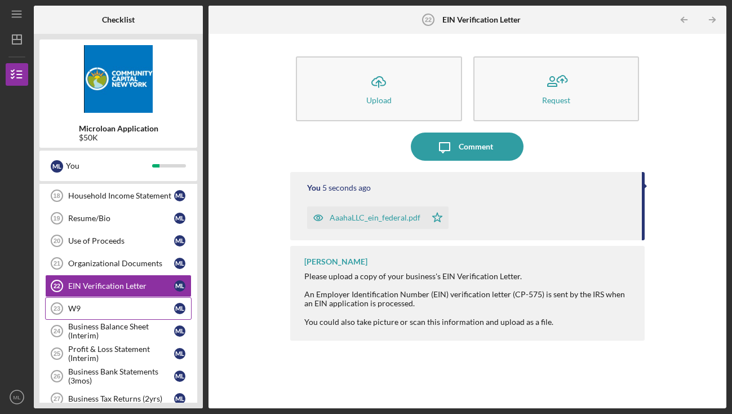
scroll to position [336, 0]
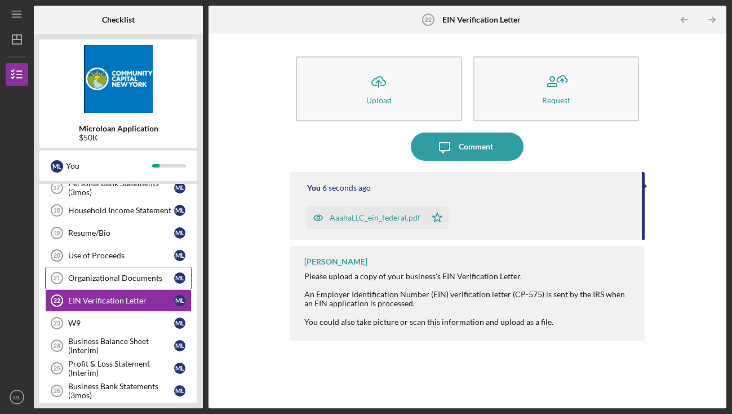
click at [130, 285] on link "Organizational Documents 21 Organizational Documents M L" at bounding box center [118, 278] width 147 height 23
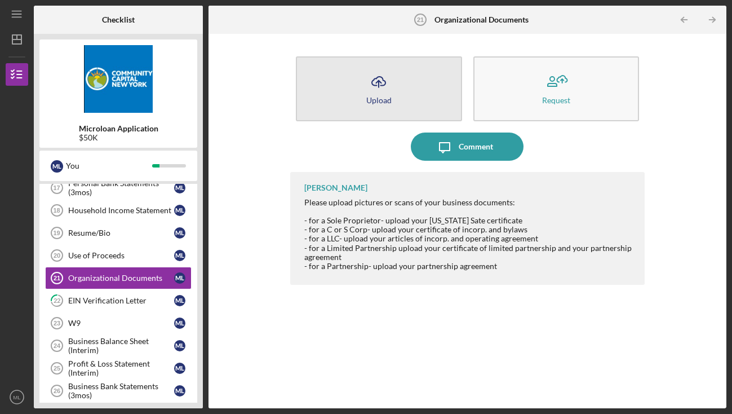
click at [372, 85] on icon "Icon/Upload" at bounding box center [379, 82] width 28 height 28
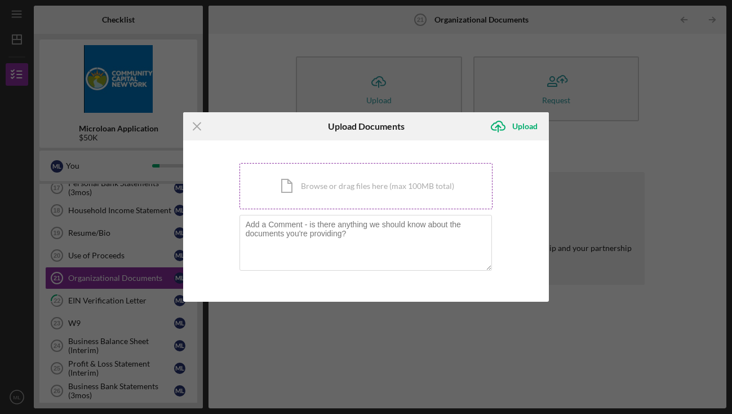
click at [361, 189] on div "Icon/Document Browse or drag files here (max 100MB total) Tap to choose files o…" at bounding box center [367, 186] width 254 height 46
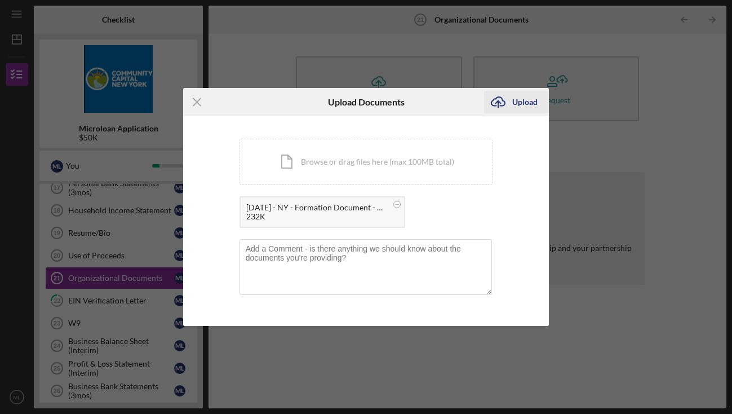
click at [529, 103] on div "Upload" at bounding box center [525, 102] width 25 height 23
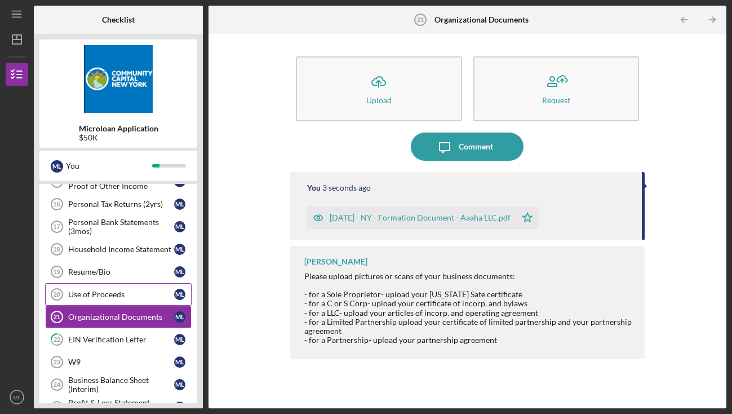
scroll to position [292, 0]
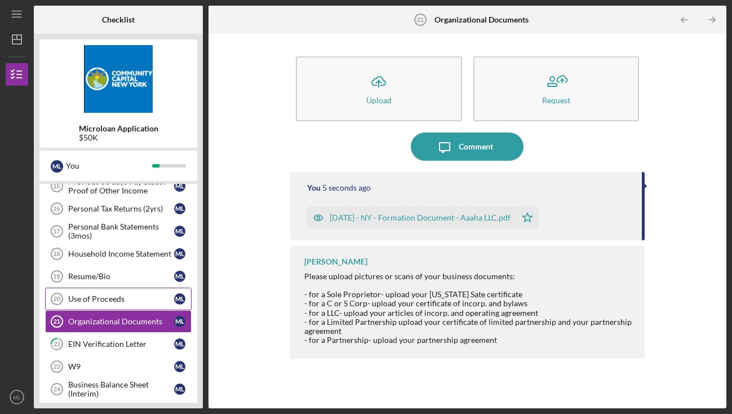
click at [122, 299] on div "Use of Proceeds" at bounding box center [121, 298] width 106 height 9
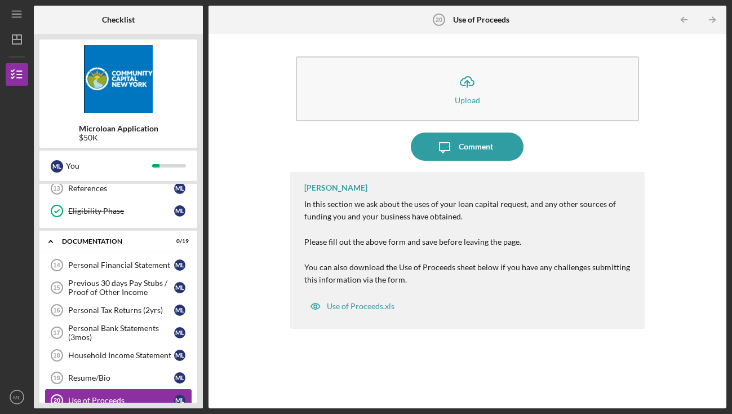
scroll to position [186, 0]
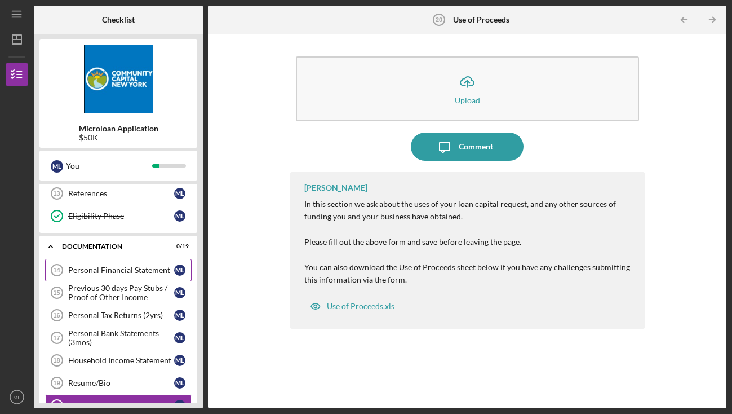
click at [121, 274] on div "Personal Financial Statement" at bounding box center [121, 270] width 106 height 9
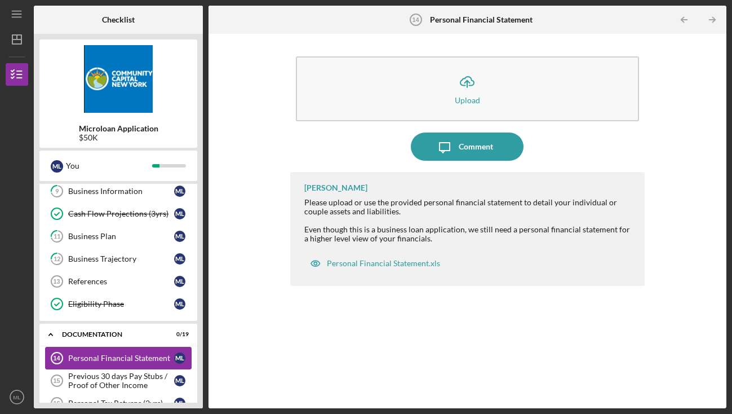
scroll to position [97, 0]
click at [118, 285] on div "References" at bounding box center [121, 281] width 106 height 9
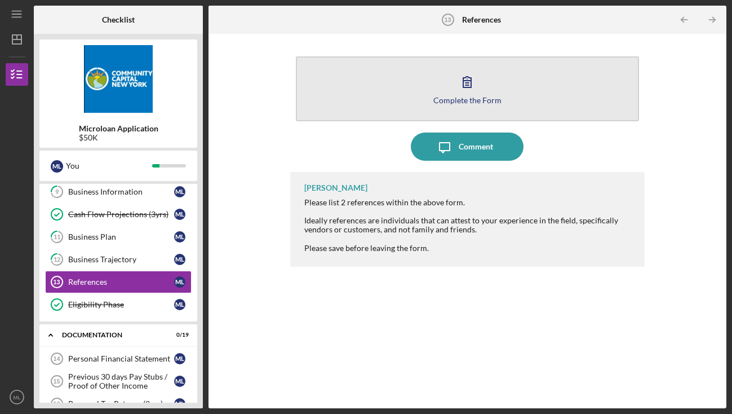
click at [477, 78] on icon "button" at bounding box center [467, 82] width 28 height 28
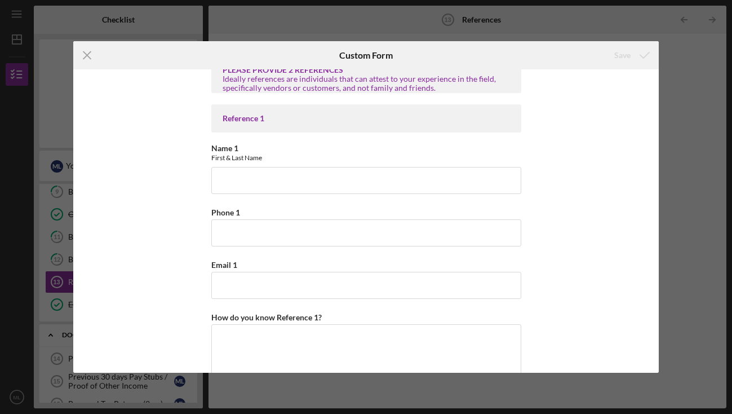
scroll to position [1, 0]
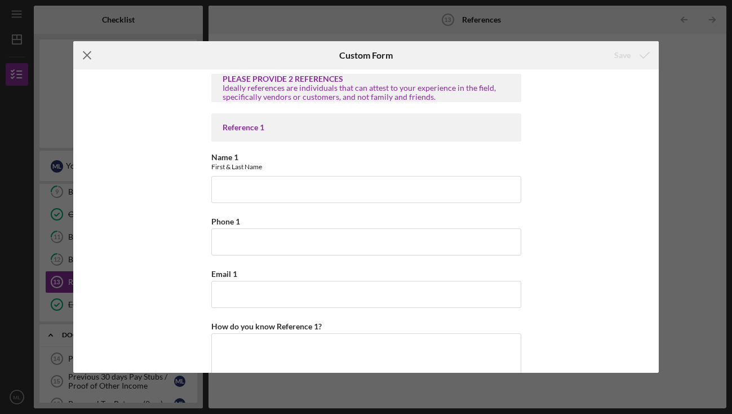
click at [87, 59] on icon "Icon/Menu Close" at bounding box center [87, 55] width 28 height 28
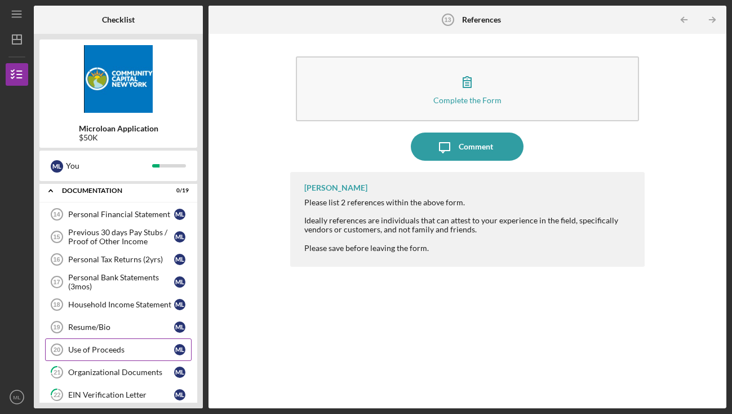
scroll to position [234, 0]
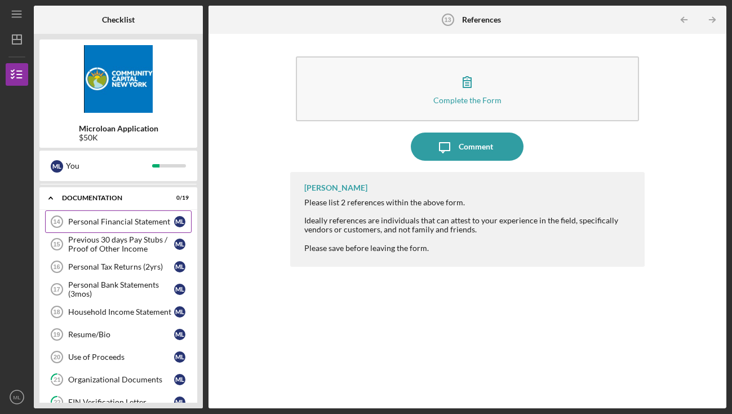
click at [151, 218] on div "Personal Financial Statement" at bounding box center [121, 221] width 106 height 9
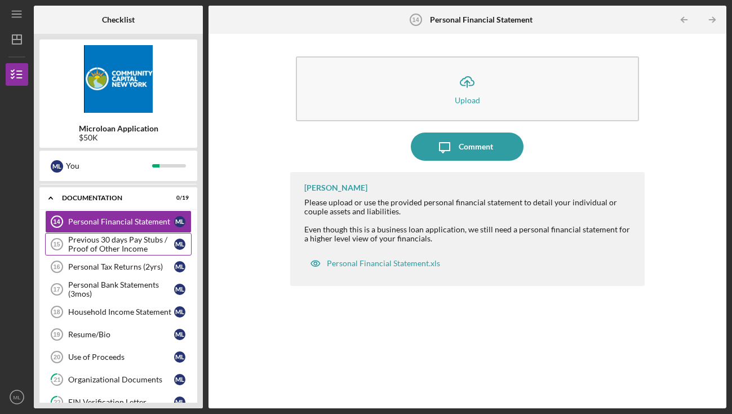
click at [149, 242] on div "Previous 30 days Pay Stubs / Proof of Other Income" at bounding box center [121, 244] width 106 height 18
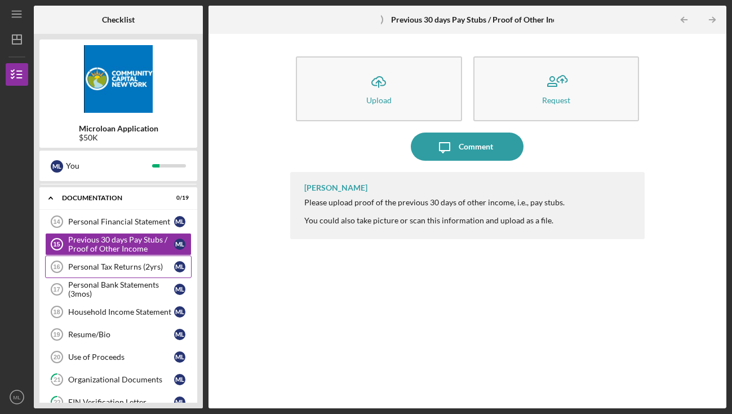
click at [144, 266] on div "Personal Tax Returns (2yrs)" at bounding box center [121, 266] width 106 height 9
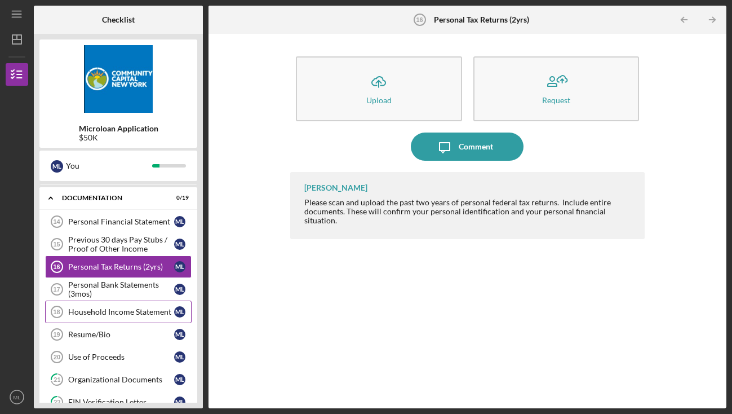
click at [147, 310] on div "Household Income Statement" at bounding box center [121, 311] width 106 height 9
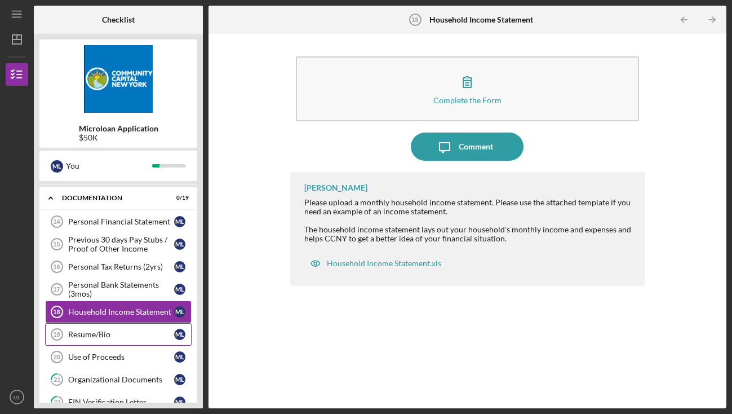
click at [142, 334] on div "Resume/Bio" at bounding box center [121, 334] width 106 height 9
